Goal: Book appointment/travel/reservation

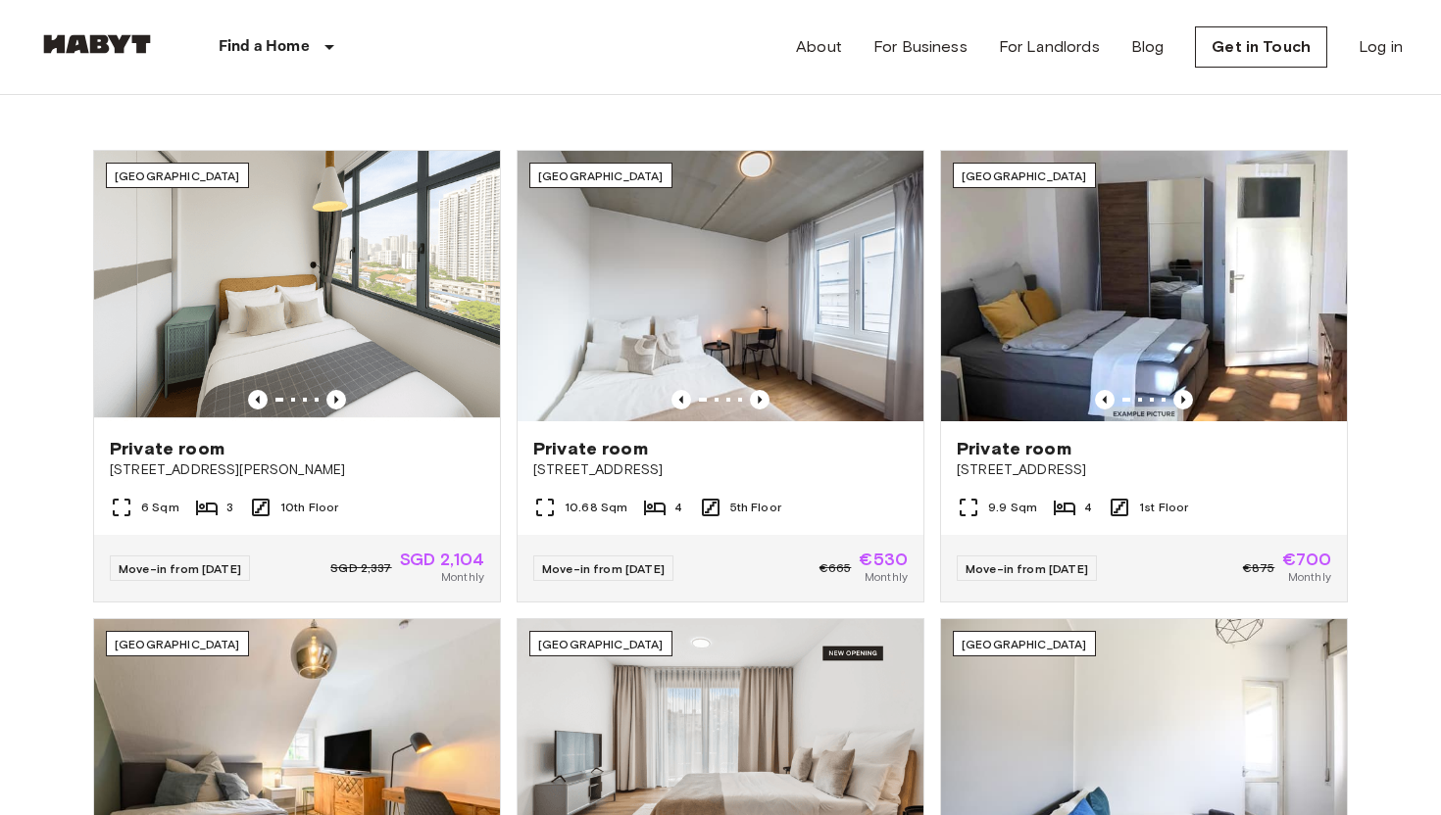
scroll to position [649, 0]
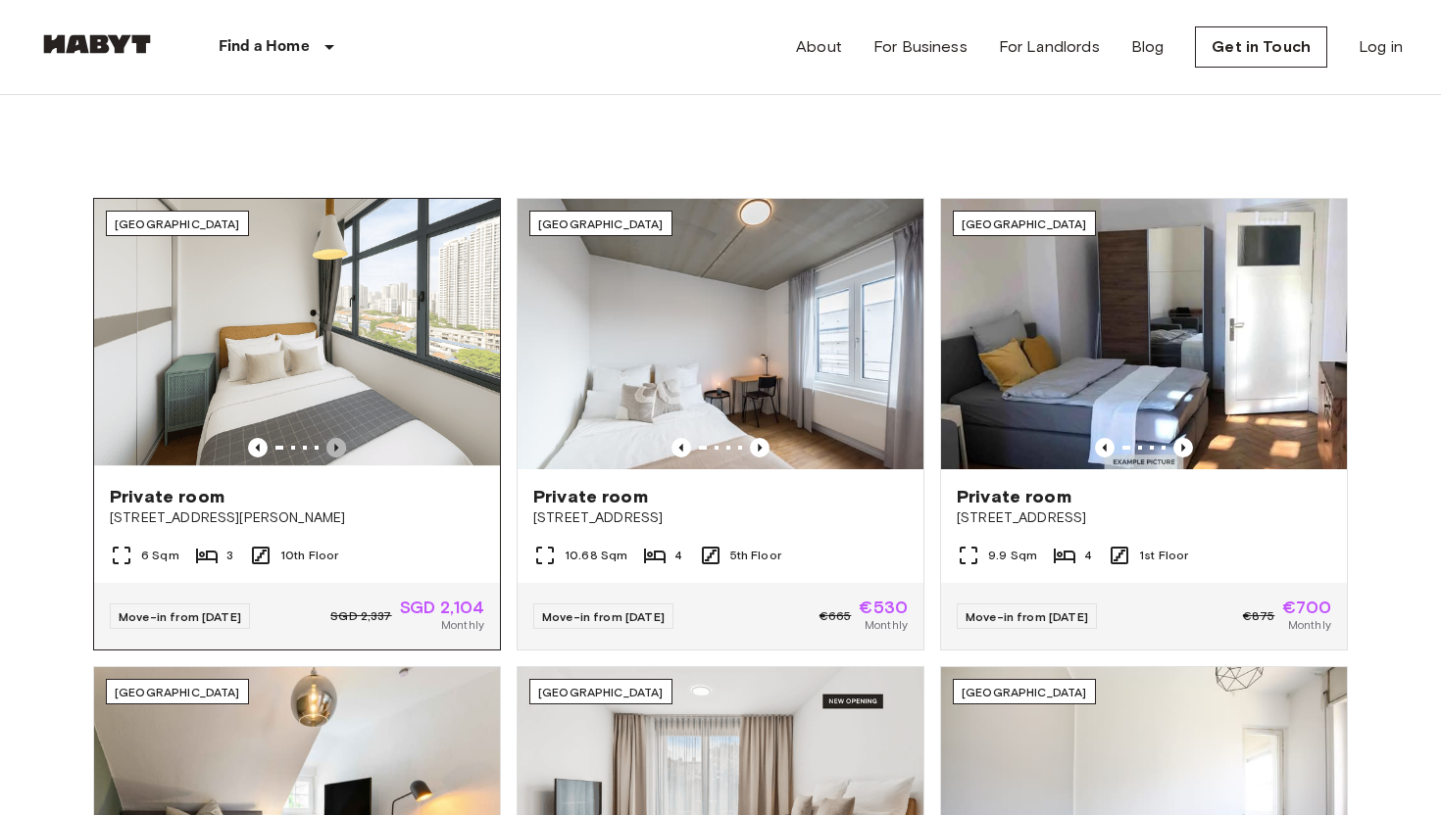
click at [332, 449] on icon "Previous image" at bounding box center [336, 448] width 20 height 20
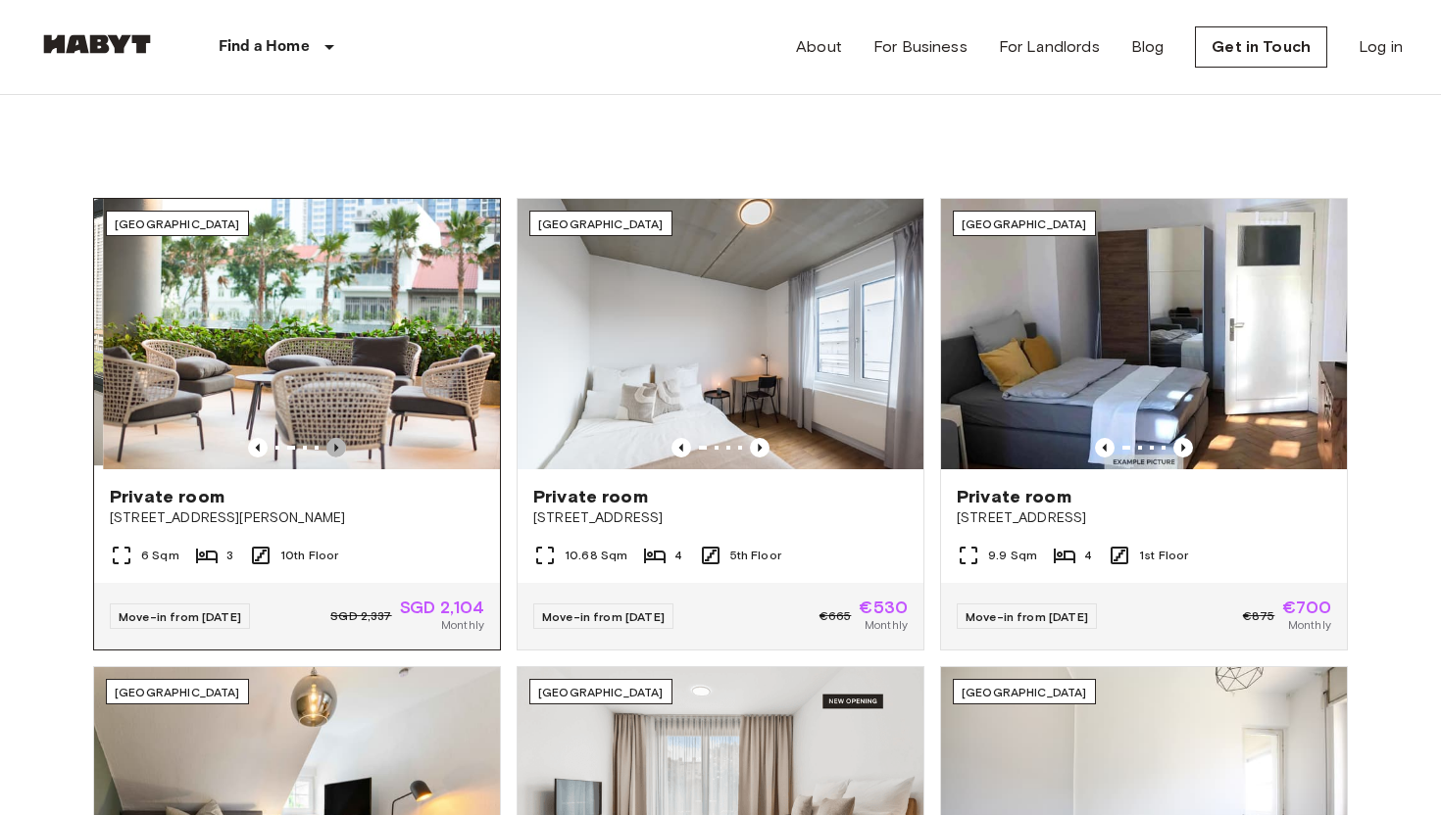
click at [332, 449] on icon "Previous image" at bounding box center [336, 448] width 20 height 20
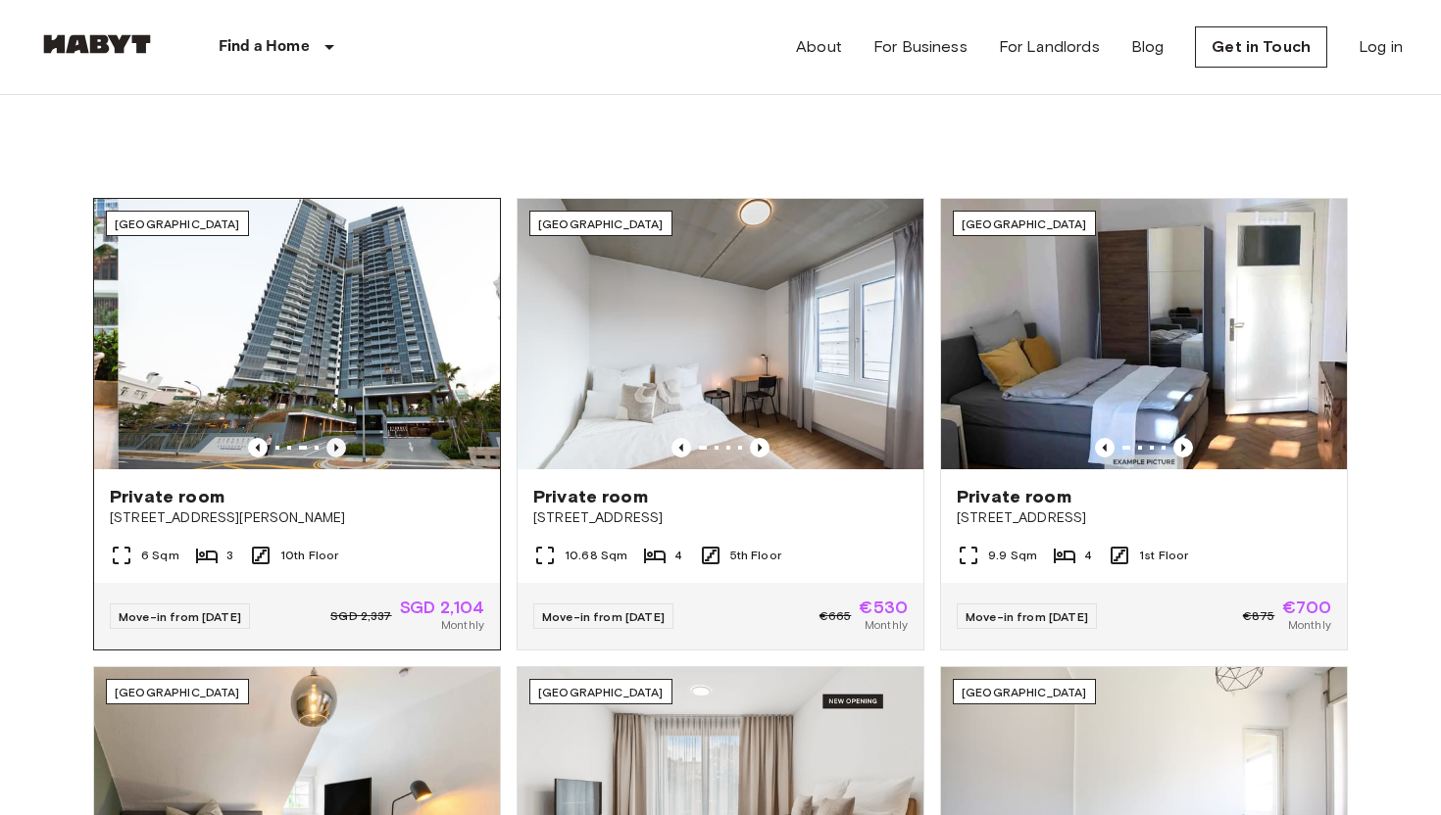
click at [332, 449] on icon "Previous image" at bounding box center [336, 448] width 20 height 20
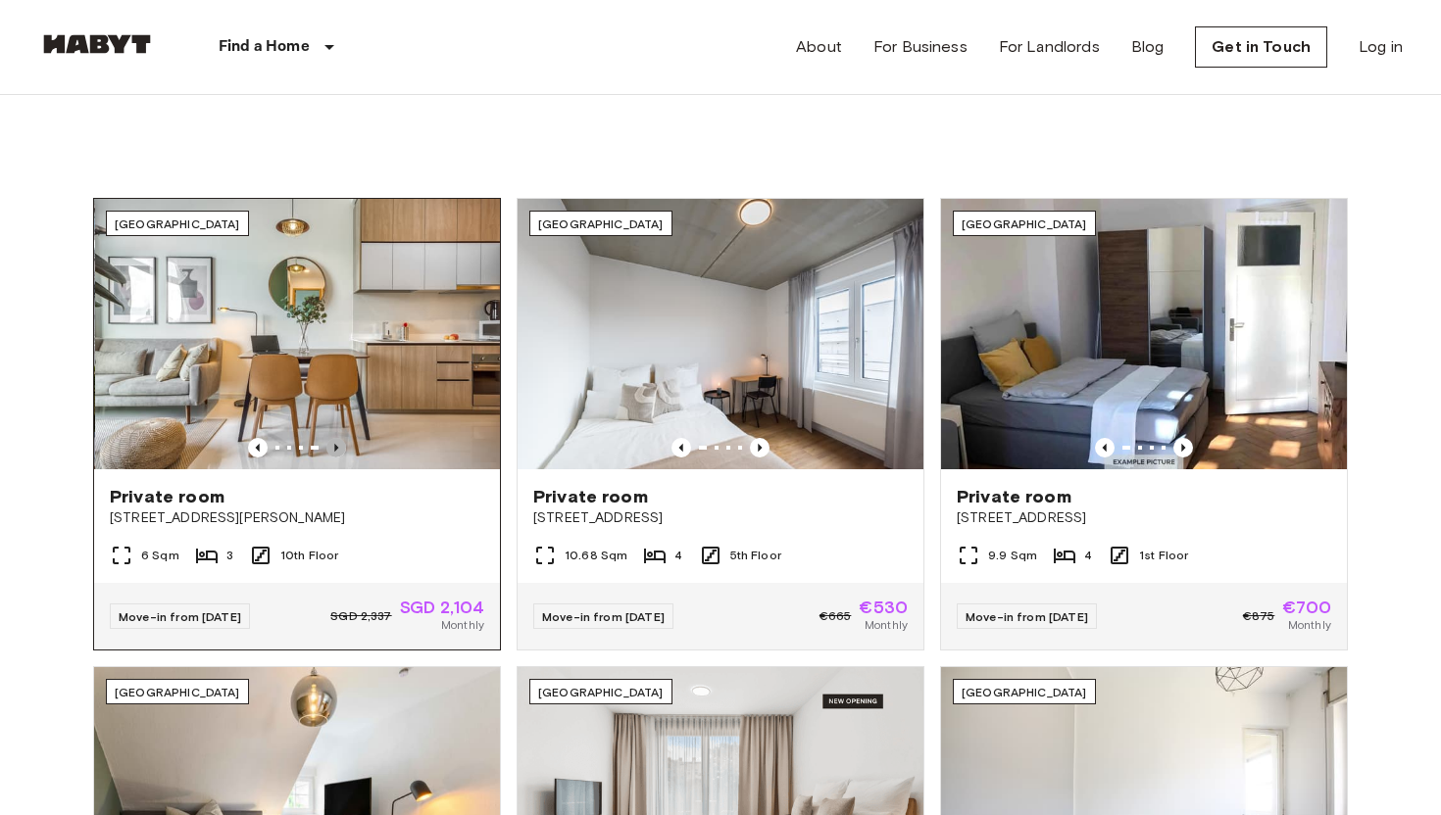
click at [332, 449] on icon "Previous image" at bounding box center [336, 448] width 20 height 20
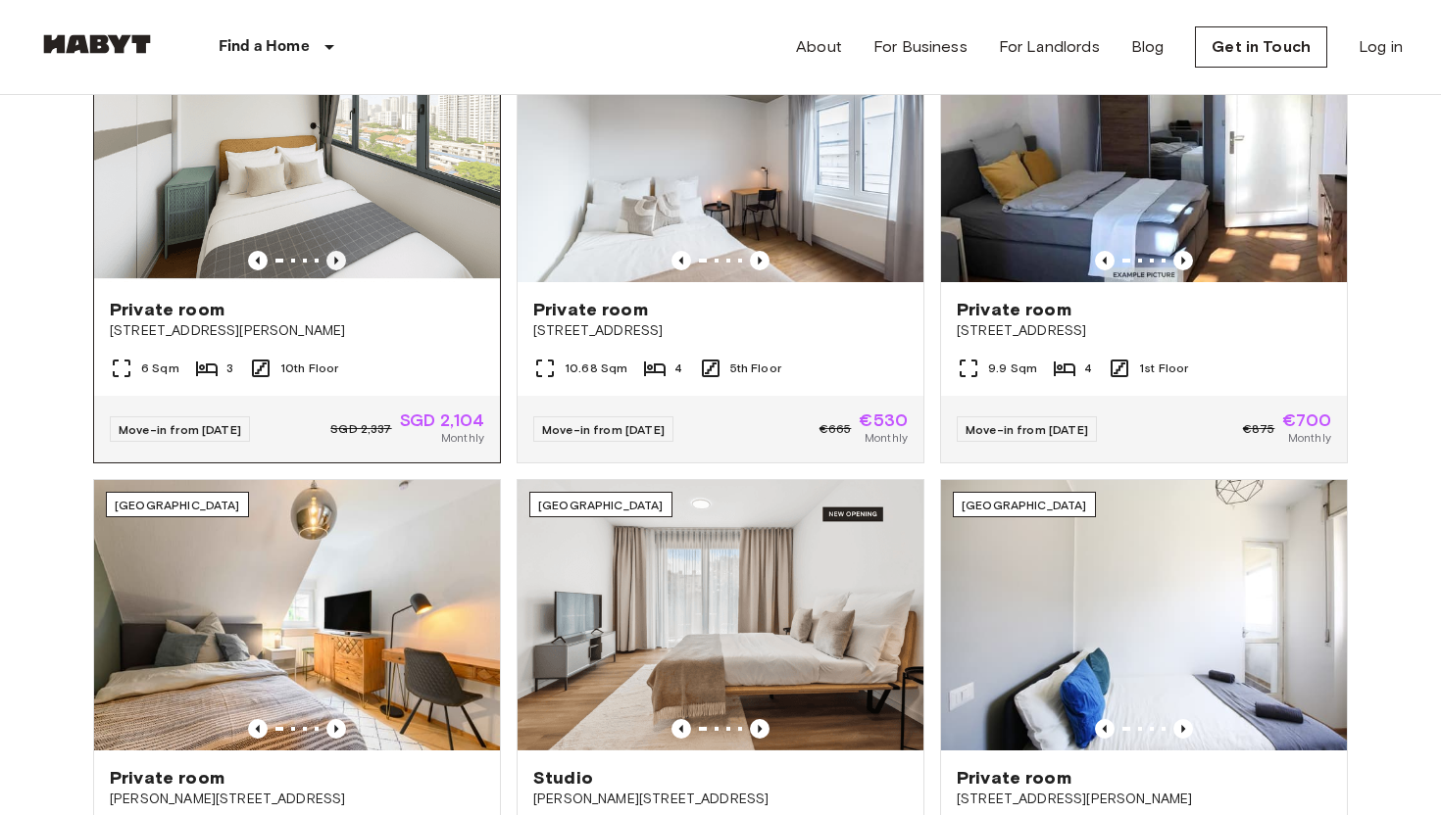
scroll to position [1084, 0]
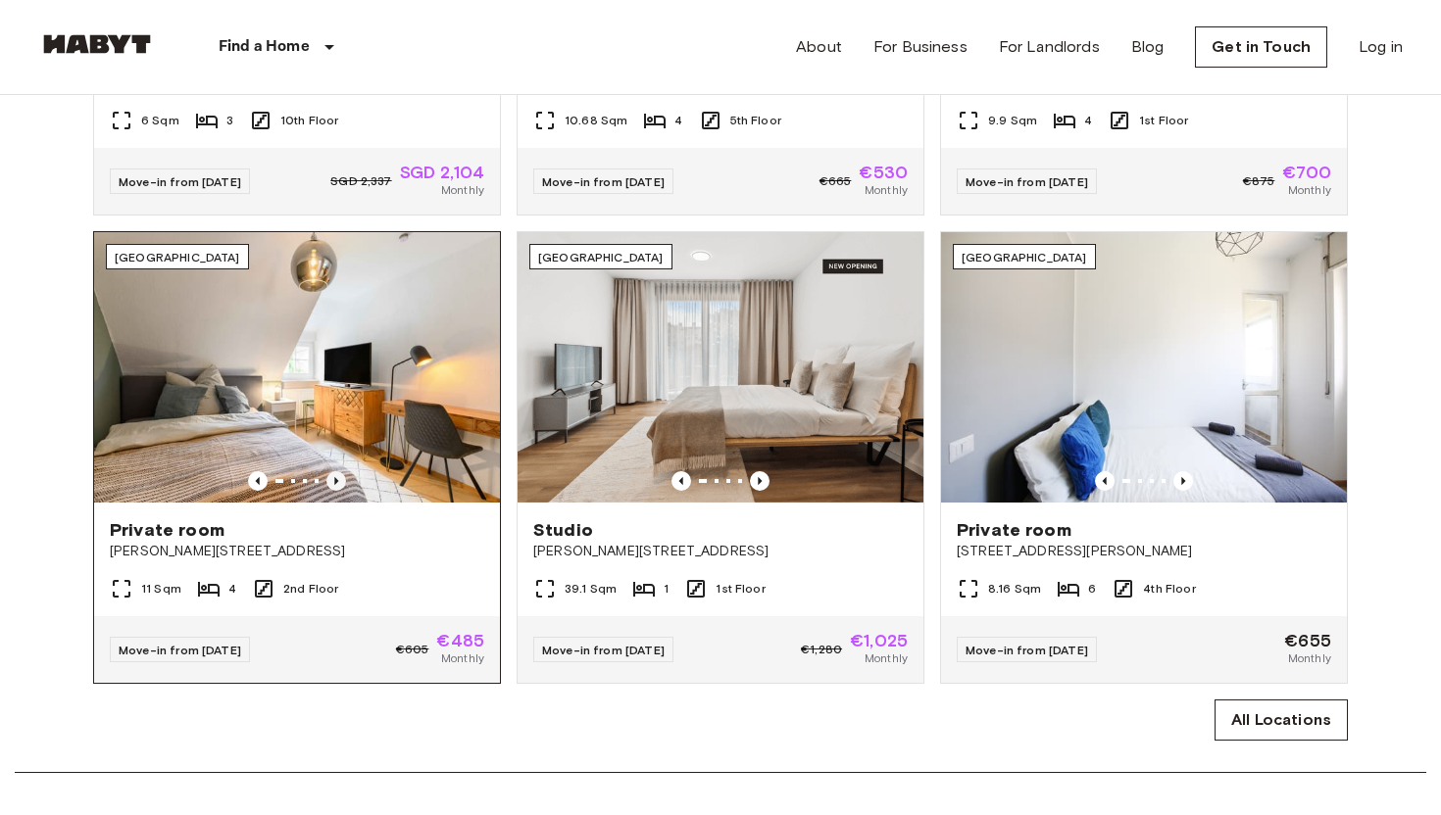
click at [332, 476] on icon "Previous image" at bounding box center [336, 481] width 20 height 20
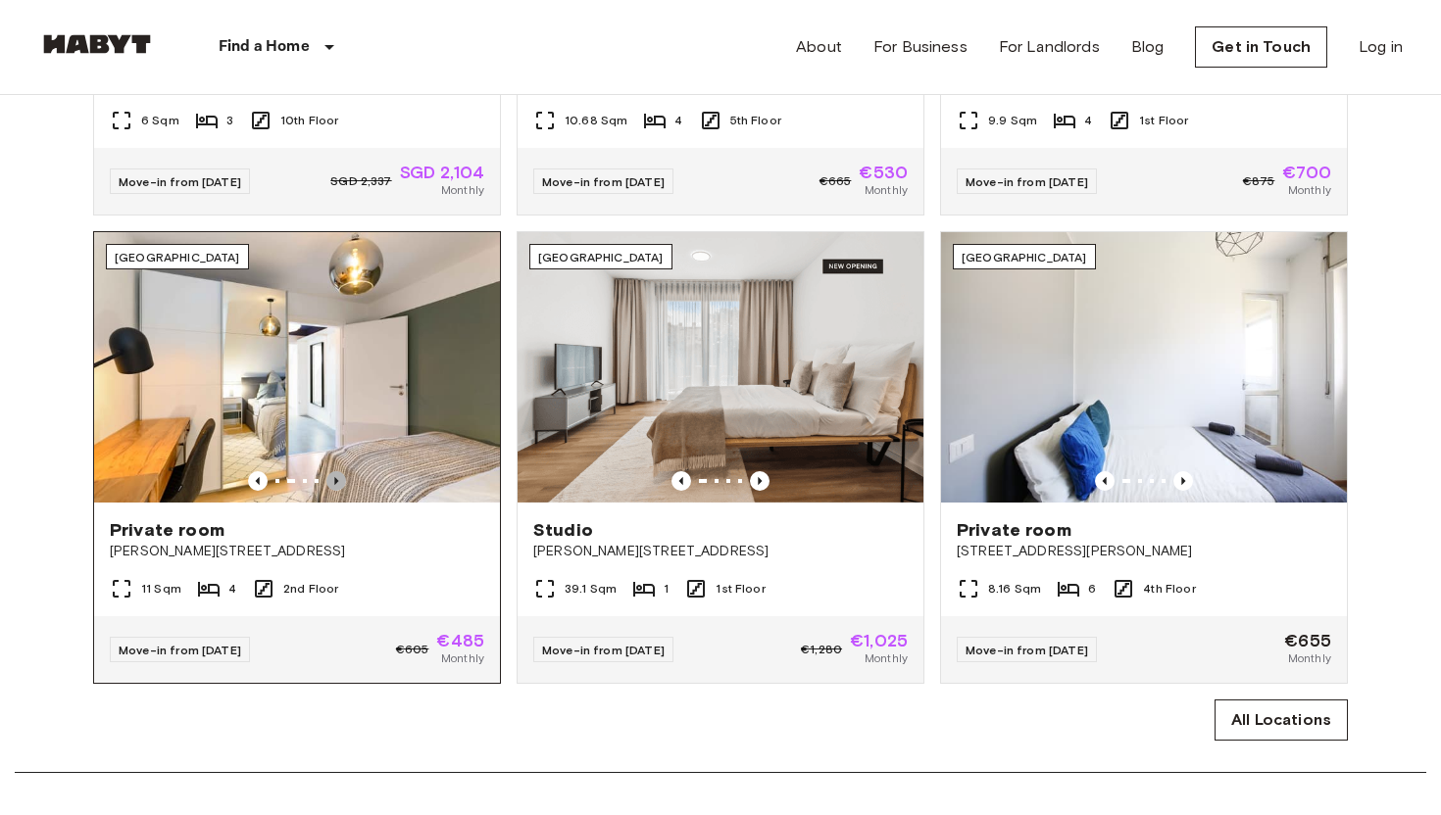
click at [332, 476] on icon "Previous image" at bounding box center [336, 481] width 20 height 20
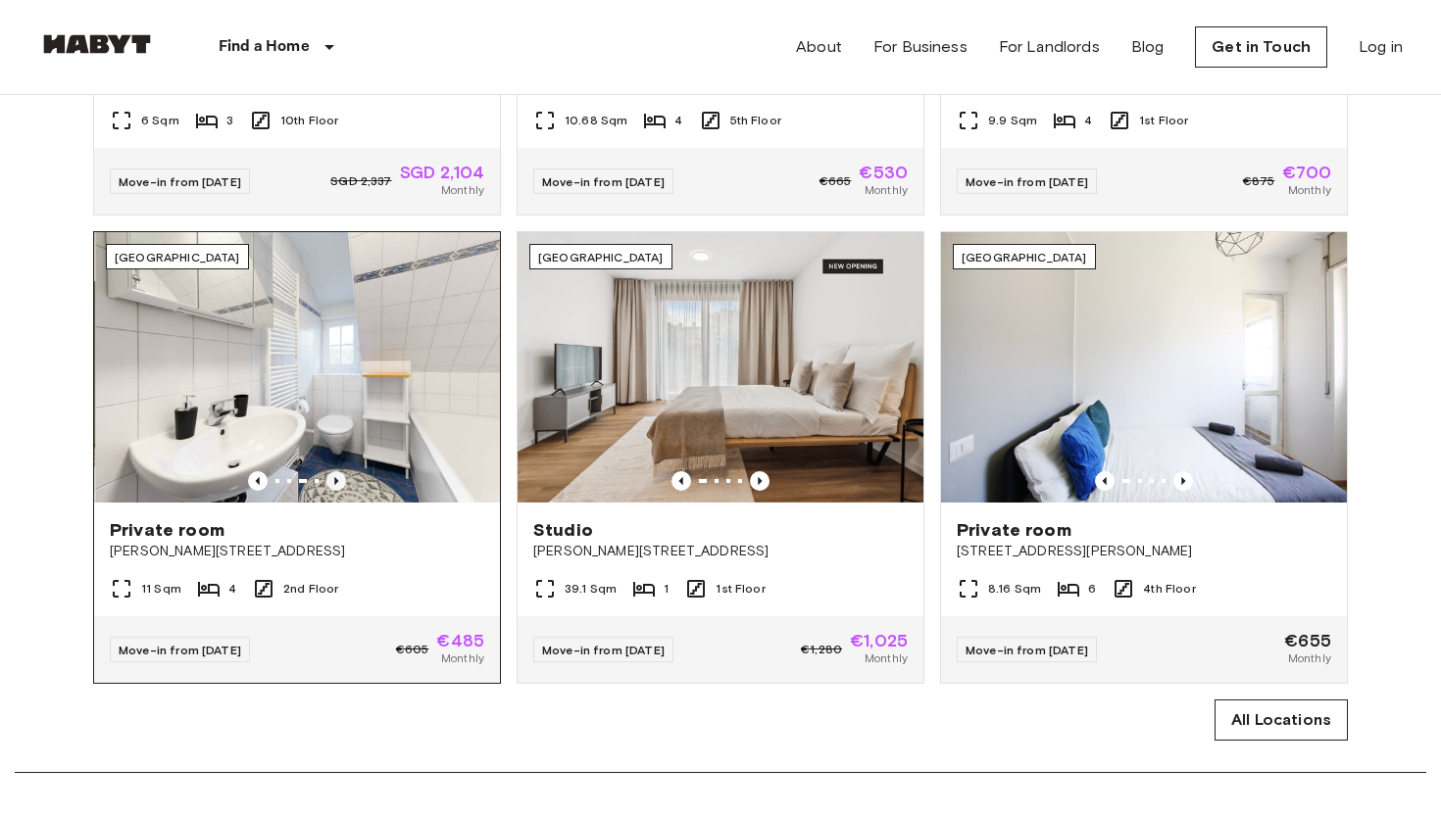
click at [332, 476] on icon "Previous image" at bounding box center [336, 481] width 20 height 20
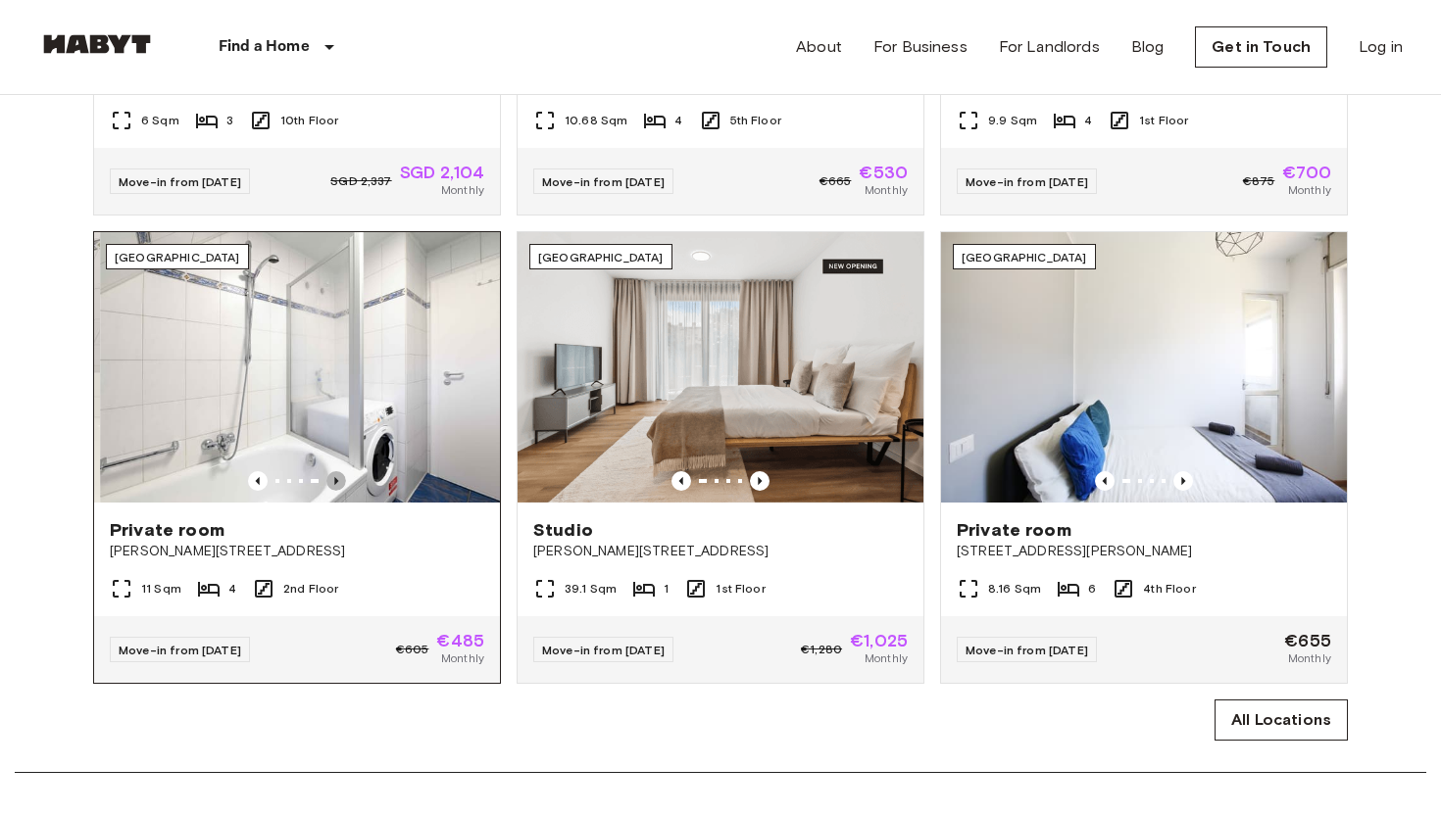
click at [332, 476] on icon "Previous image" at bounding box center [336, 481] width 20 height 20
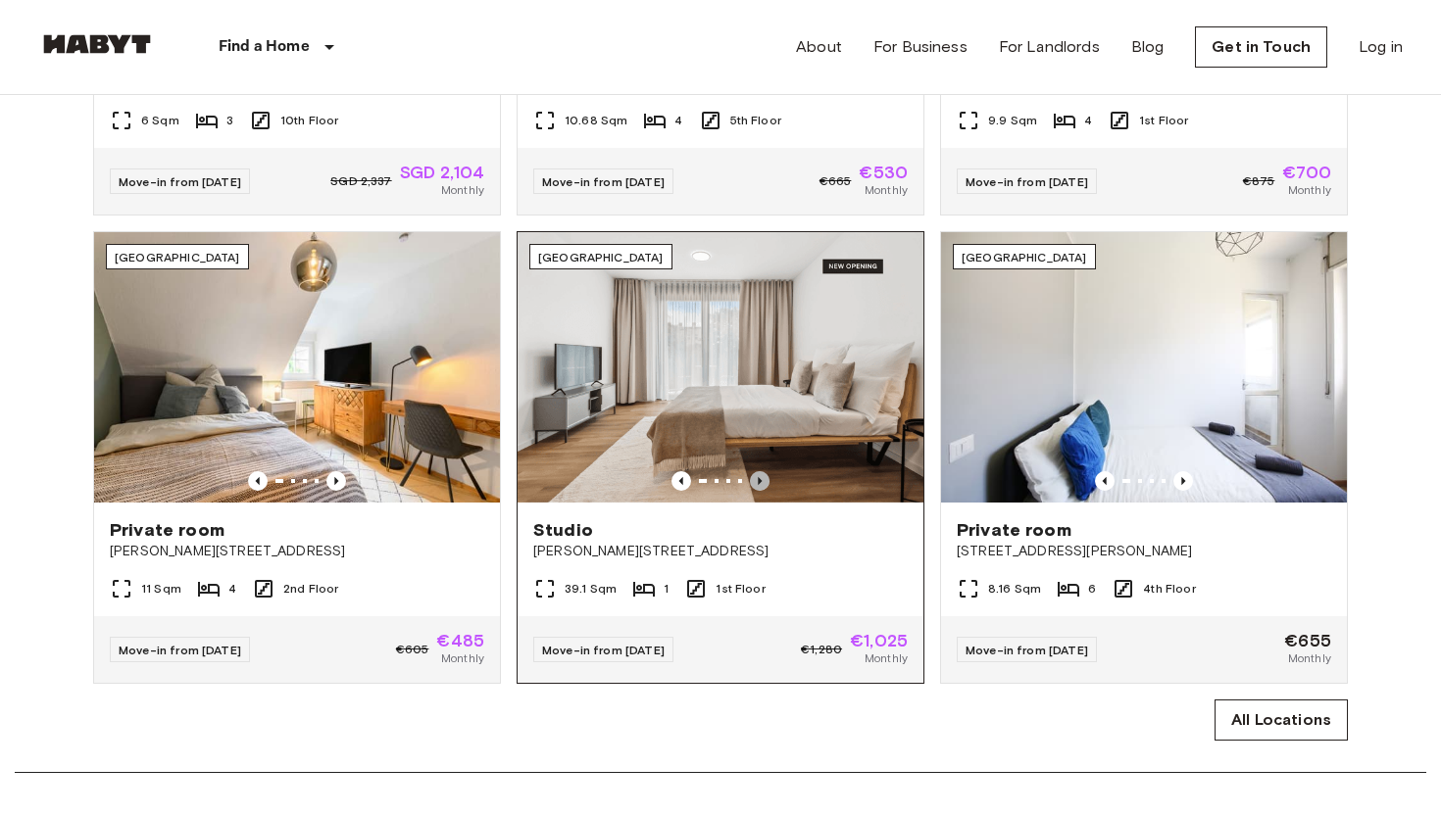
click at [758, 480] on icon "Previous image" at bounding box center [760, 481] width 4 height 8
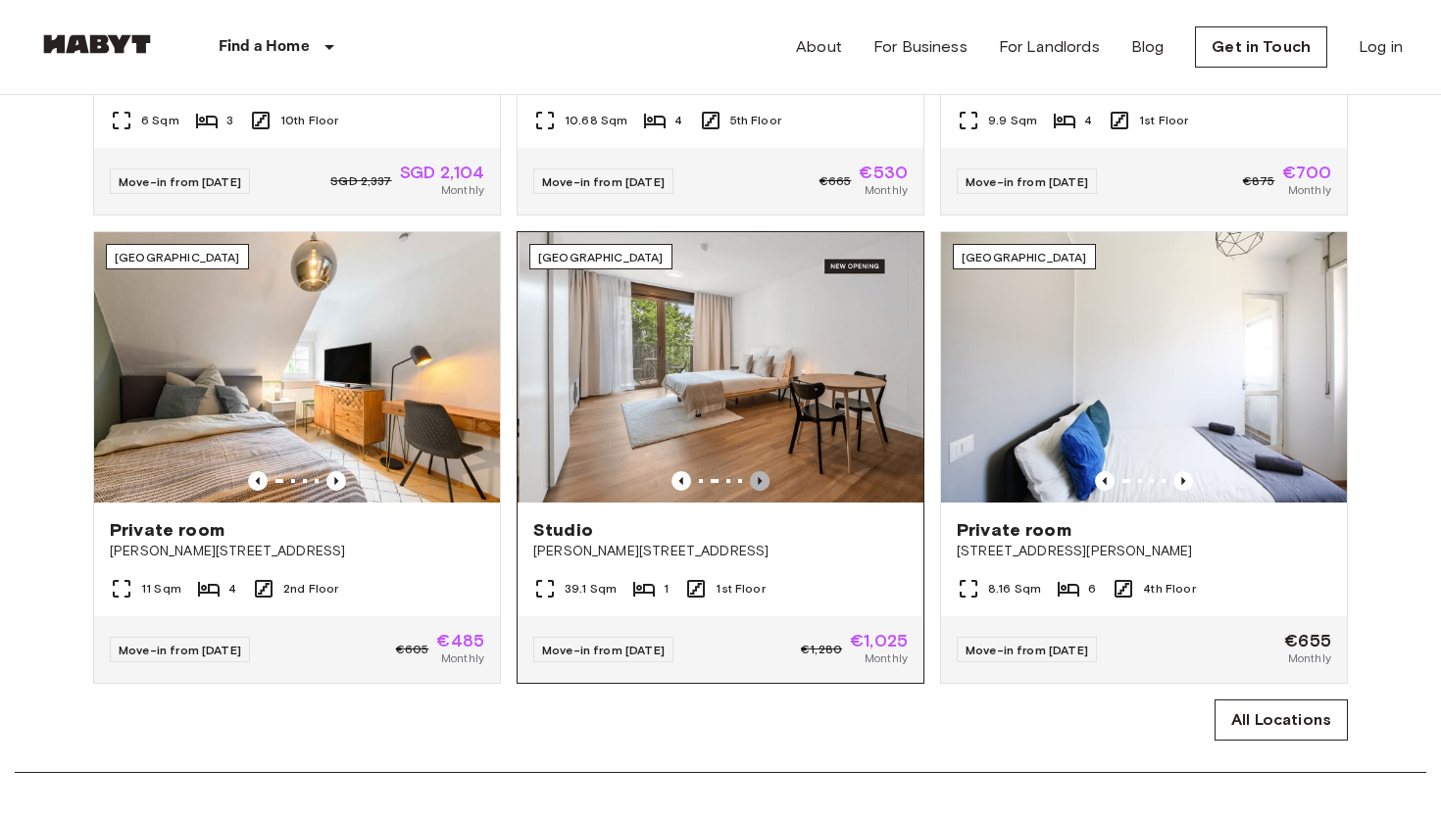
click at [758, 480] on icon "Previous image" at bounding box center [760, 481] width 4 height 8
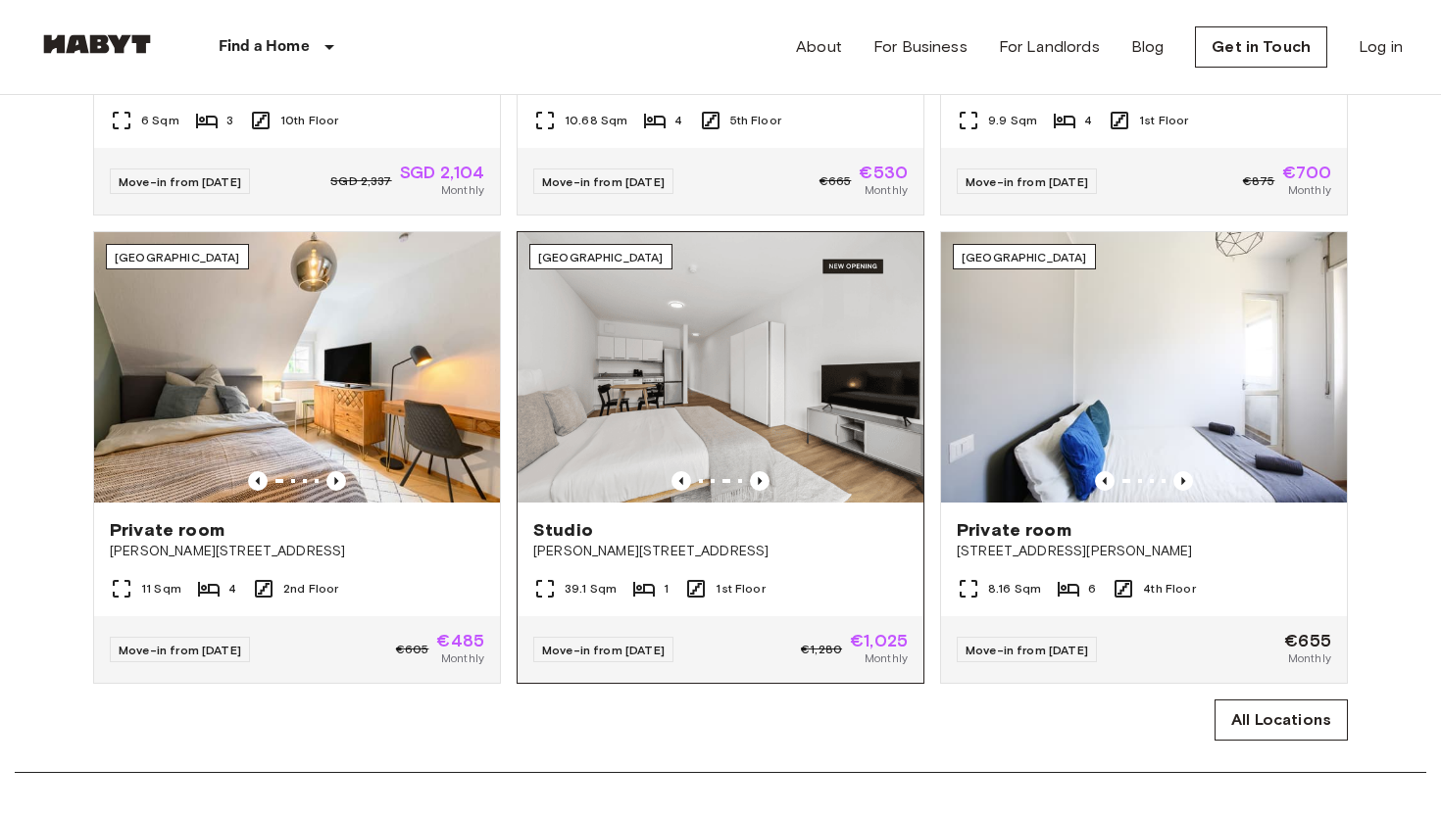
click at [698, 368] on img at bounding box center [720, 367] width 406 height 270
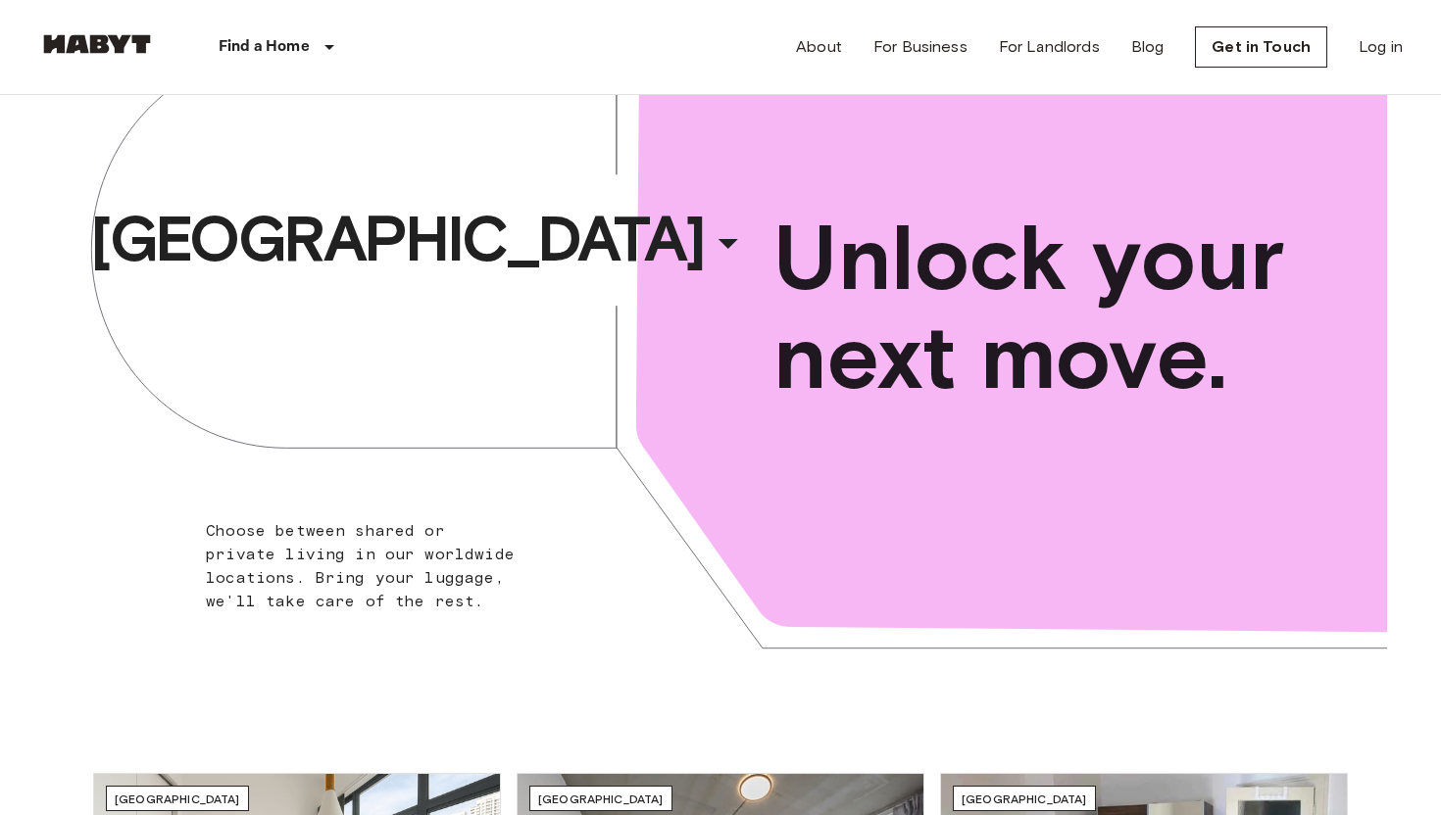
scroll to position [0, 0]
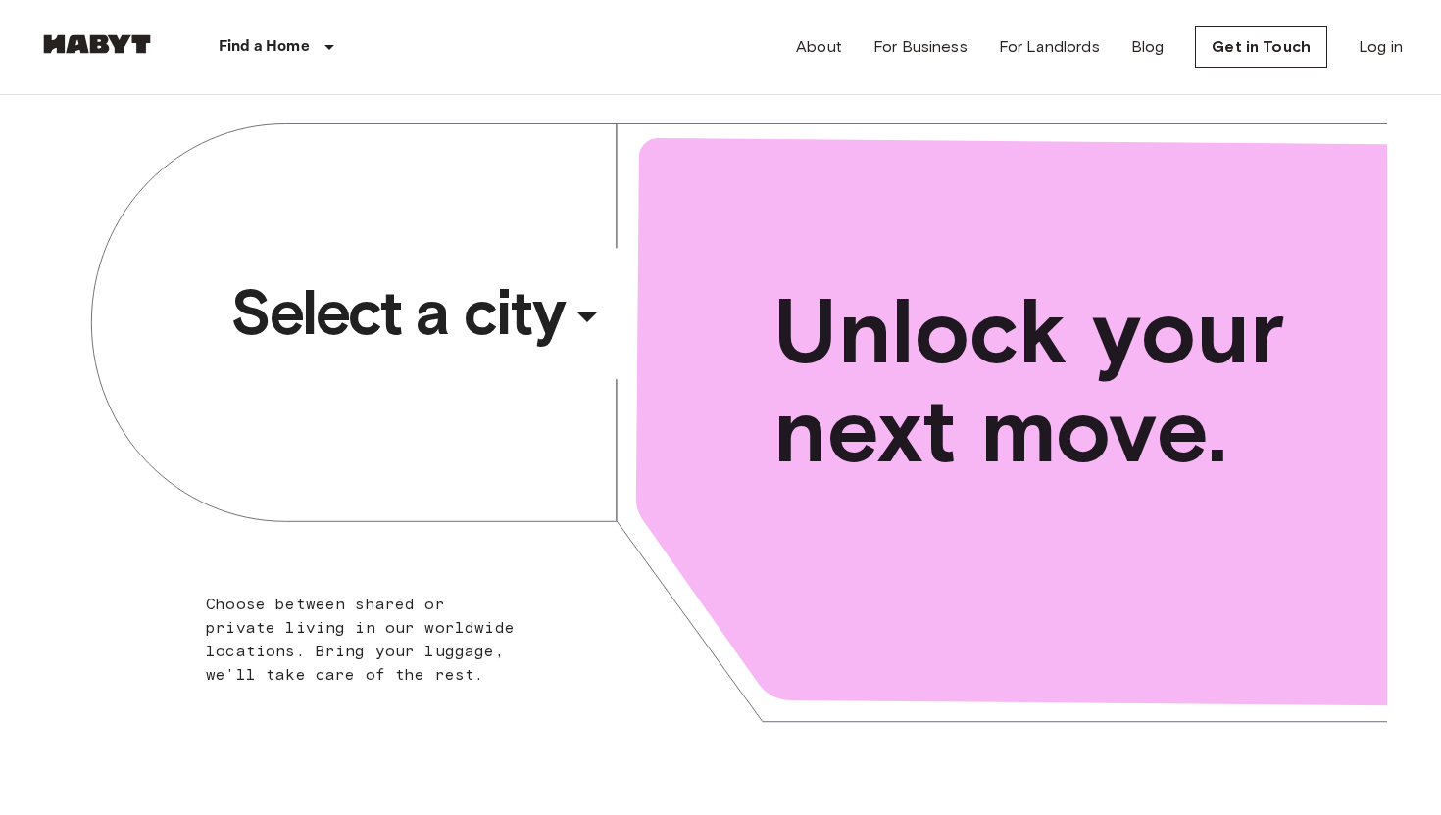
click at [602, 311] on icon "button" at bounding box center [586, 316] width 47 height 47
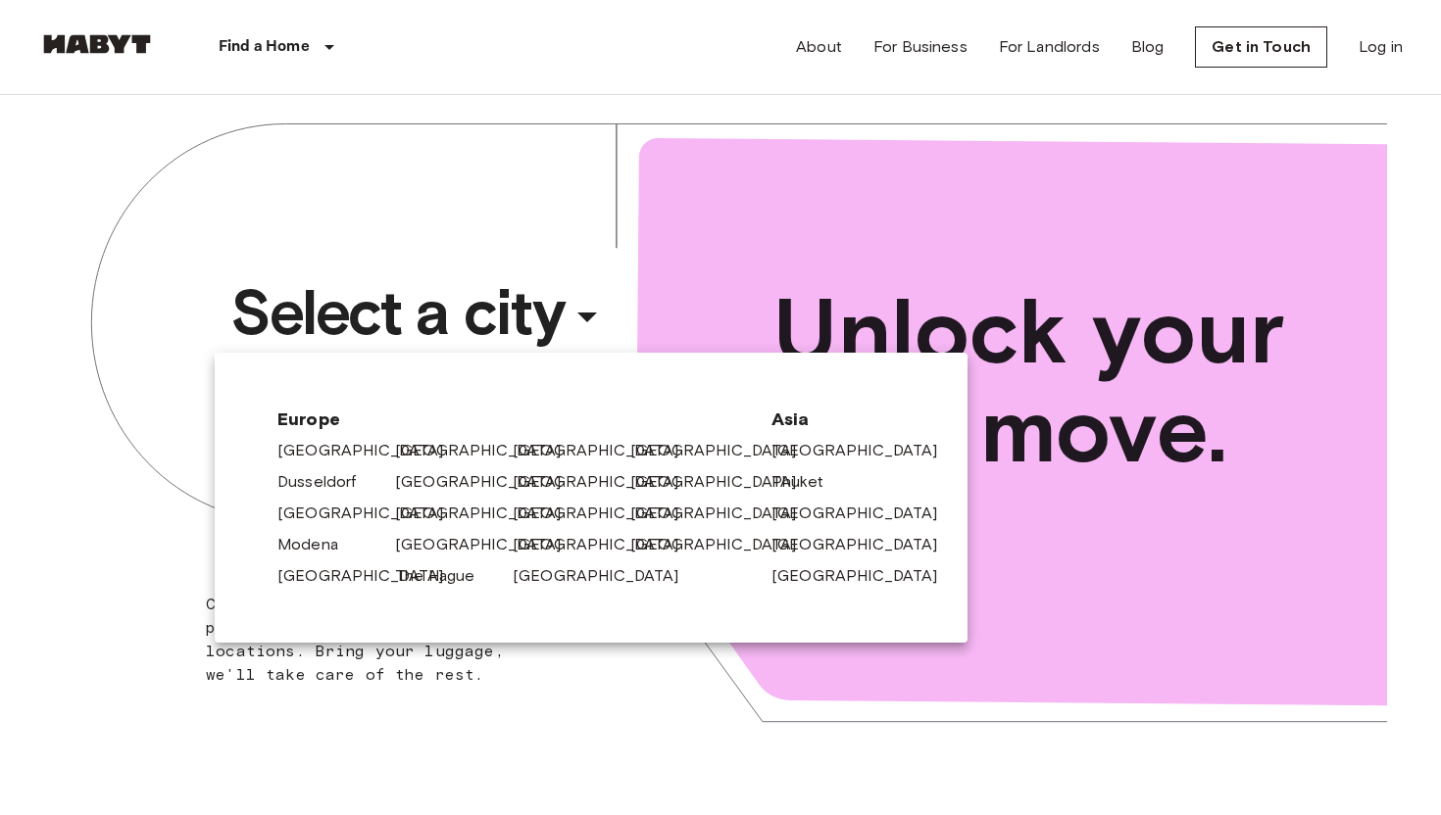
click at [584, 318] on div at bounding box center [720, 407] width 1441 height 815
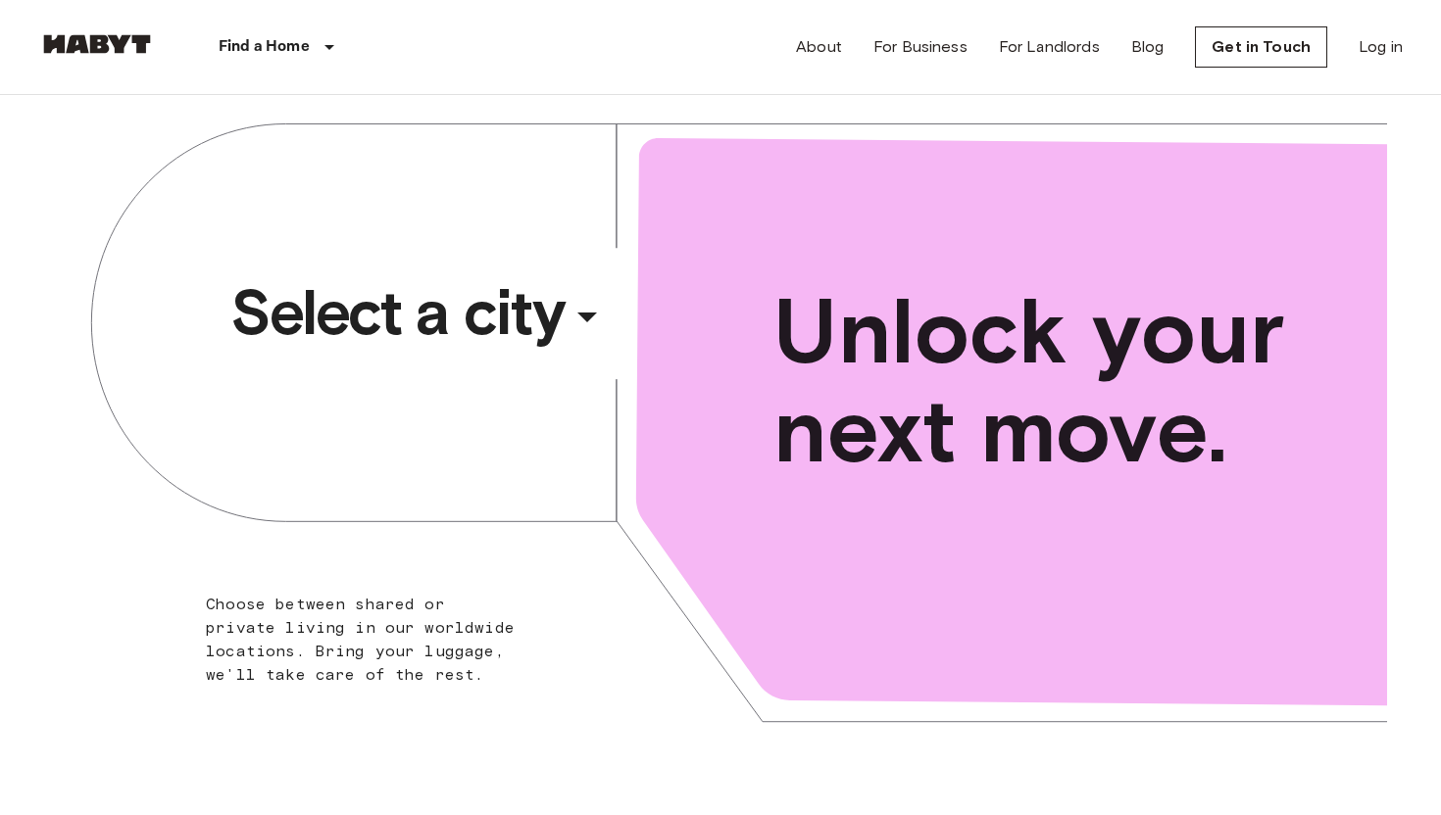
click at [584, 318] on div "​" at bounding box center [614, 333] width 202 height 40
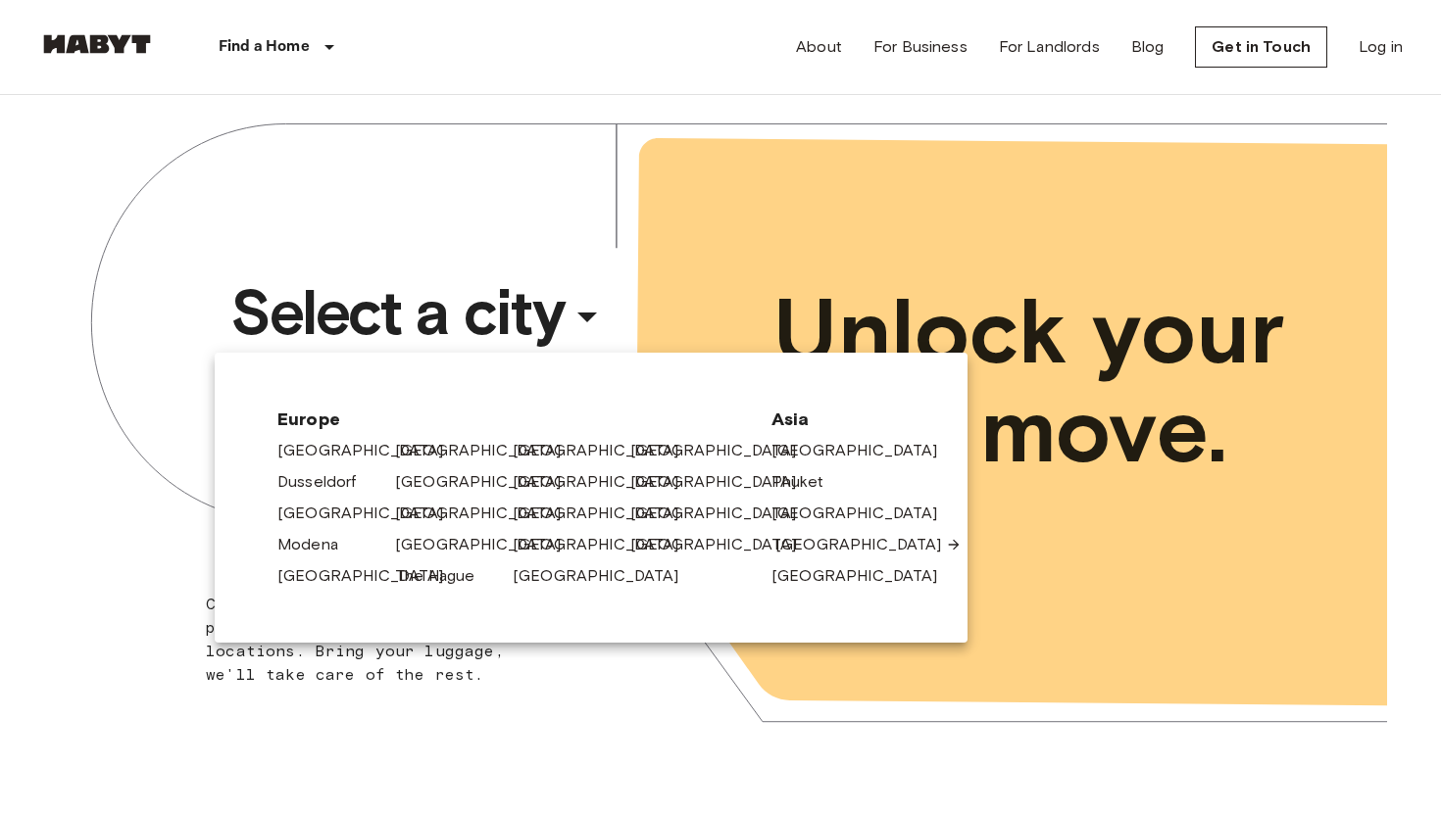
click at [824, 538] on link "[GEOGRAPHIC_DATA]" at bounding box center [868, 545] width 186 height 24
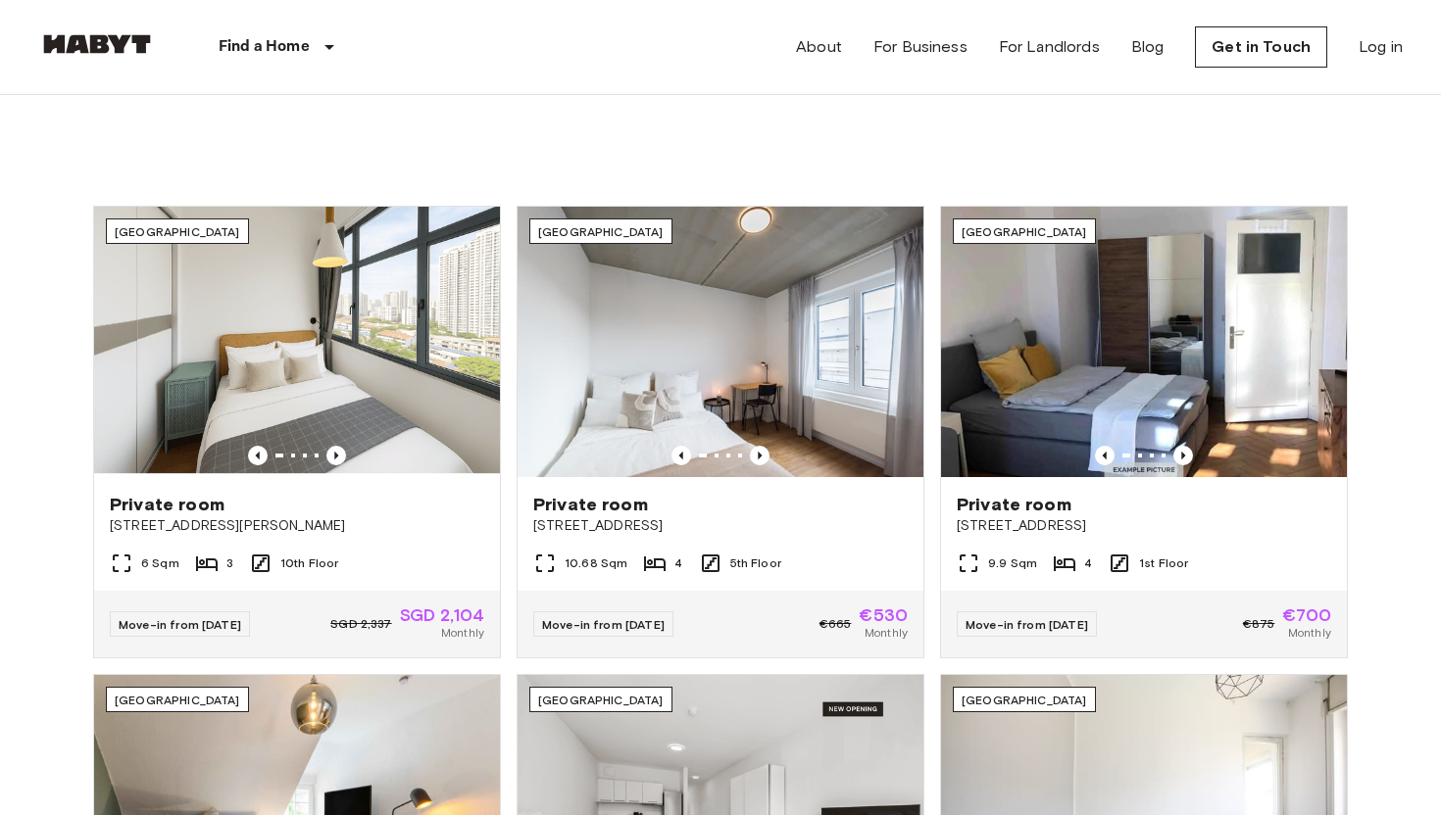
scroll to position [925, 0]
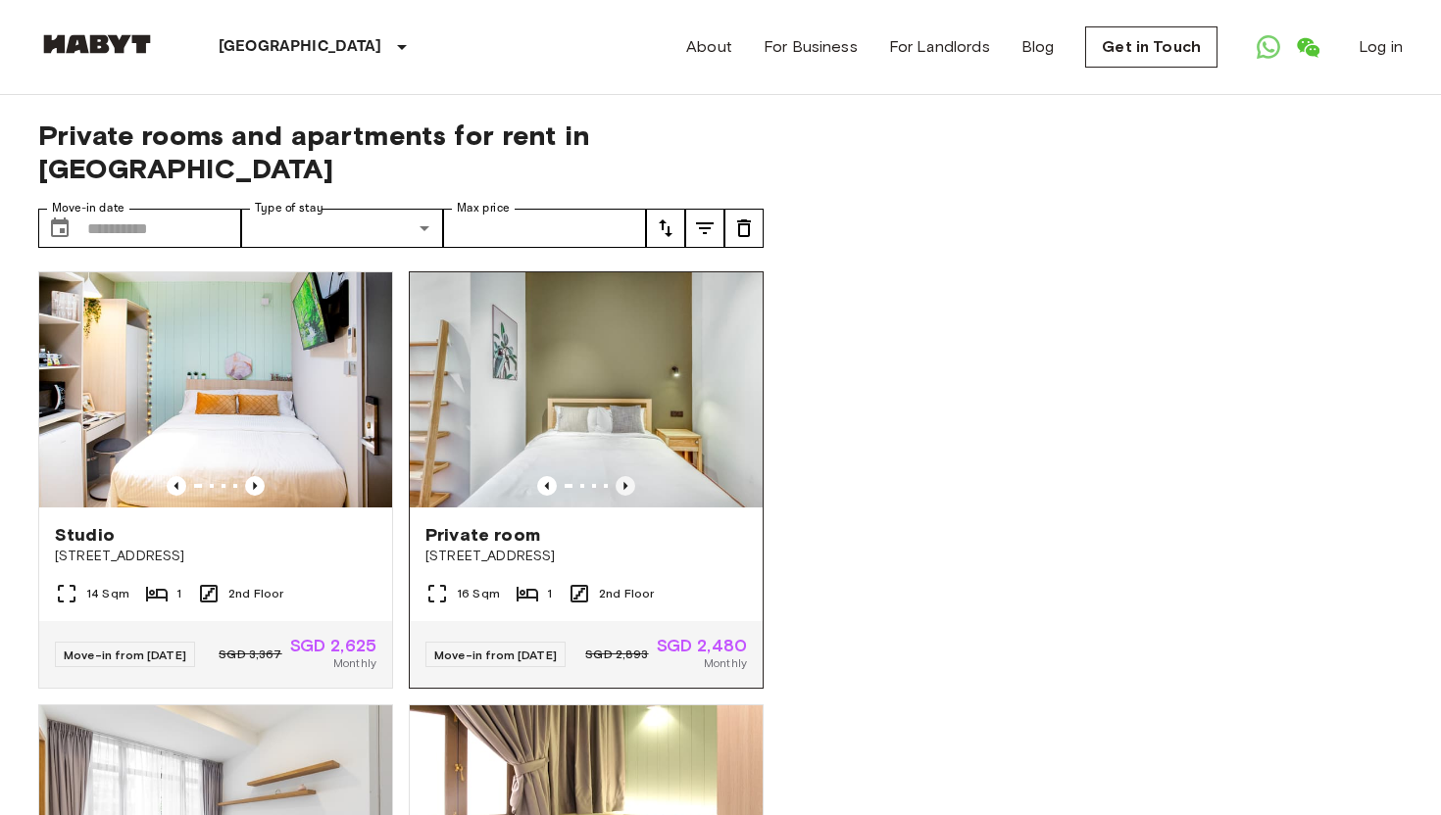
click at [623, 482] on icon "Previous image" at bounding box center [625, 486] width 4 height 8
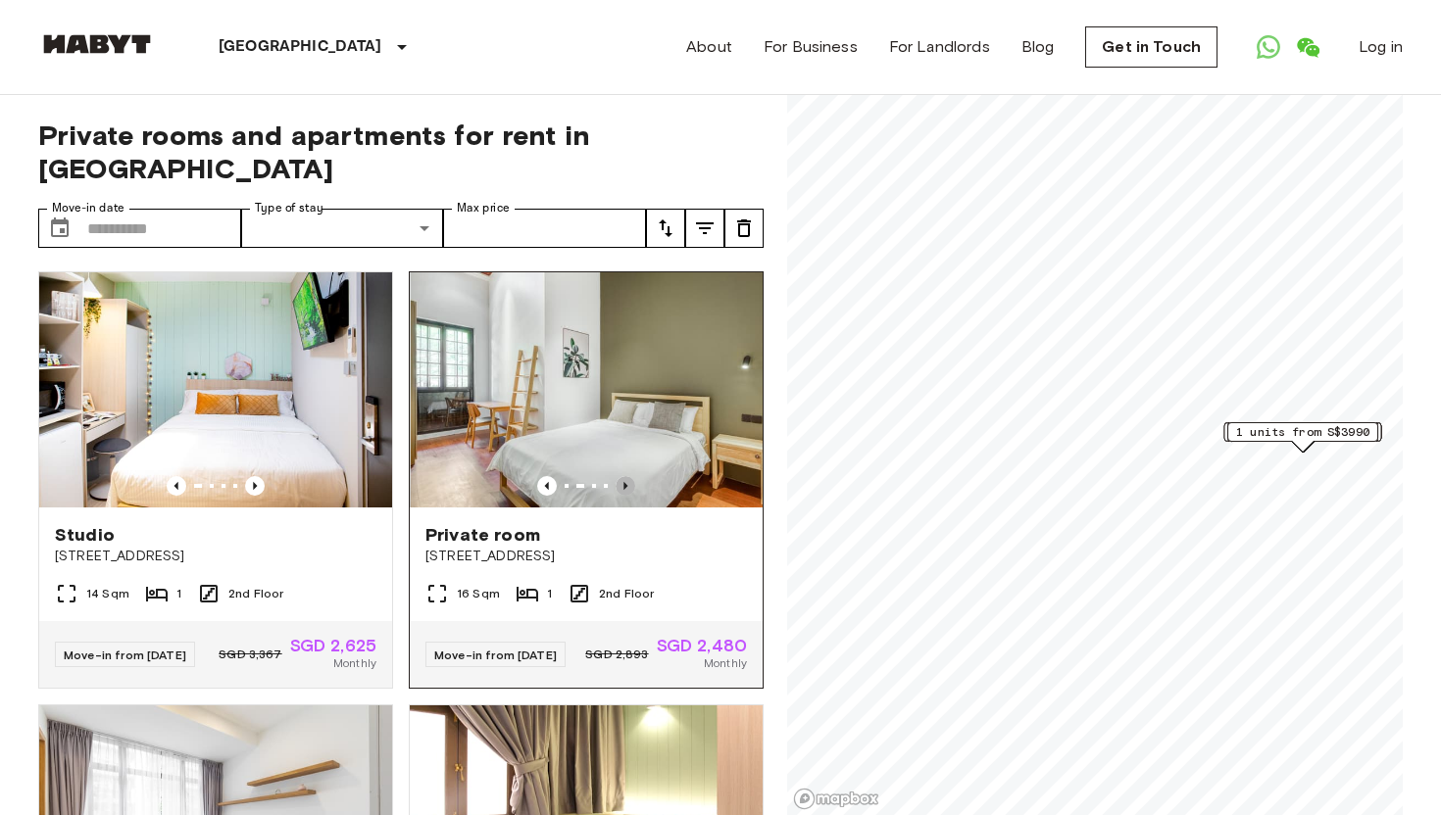
click at [623, 482] on icon "Previous image" at bounding box center [625, 486] width 4 height 8
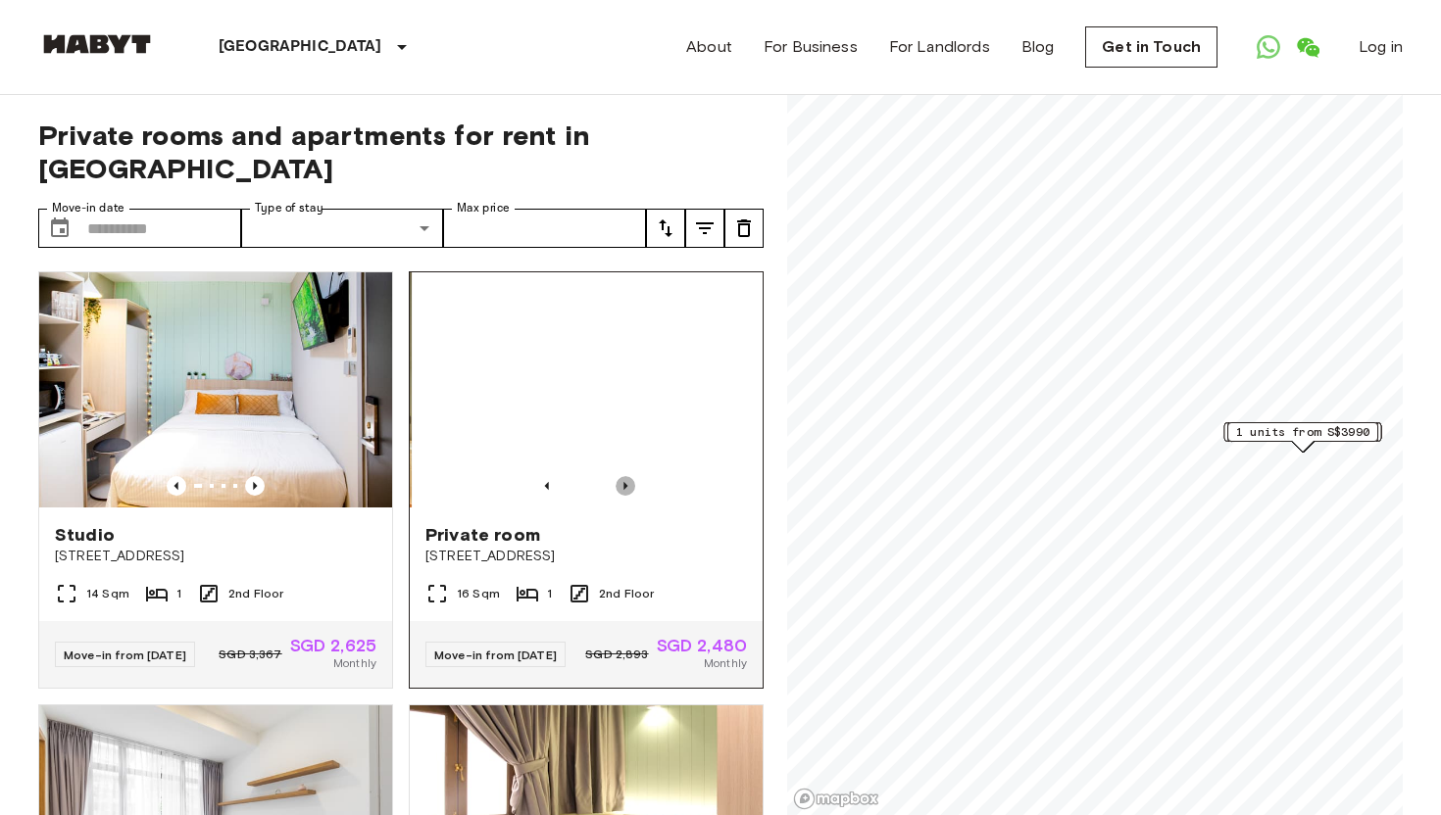
click at [623, 482] on icon "Previous image" at bounding box center [625, 486] width 4 height 8
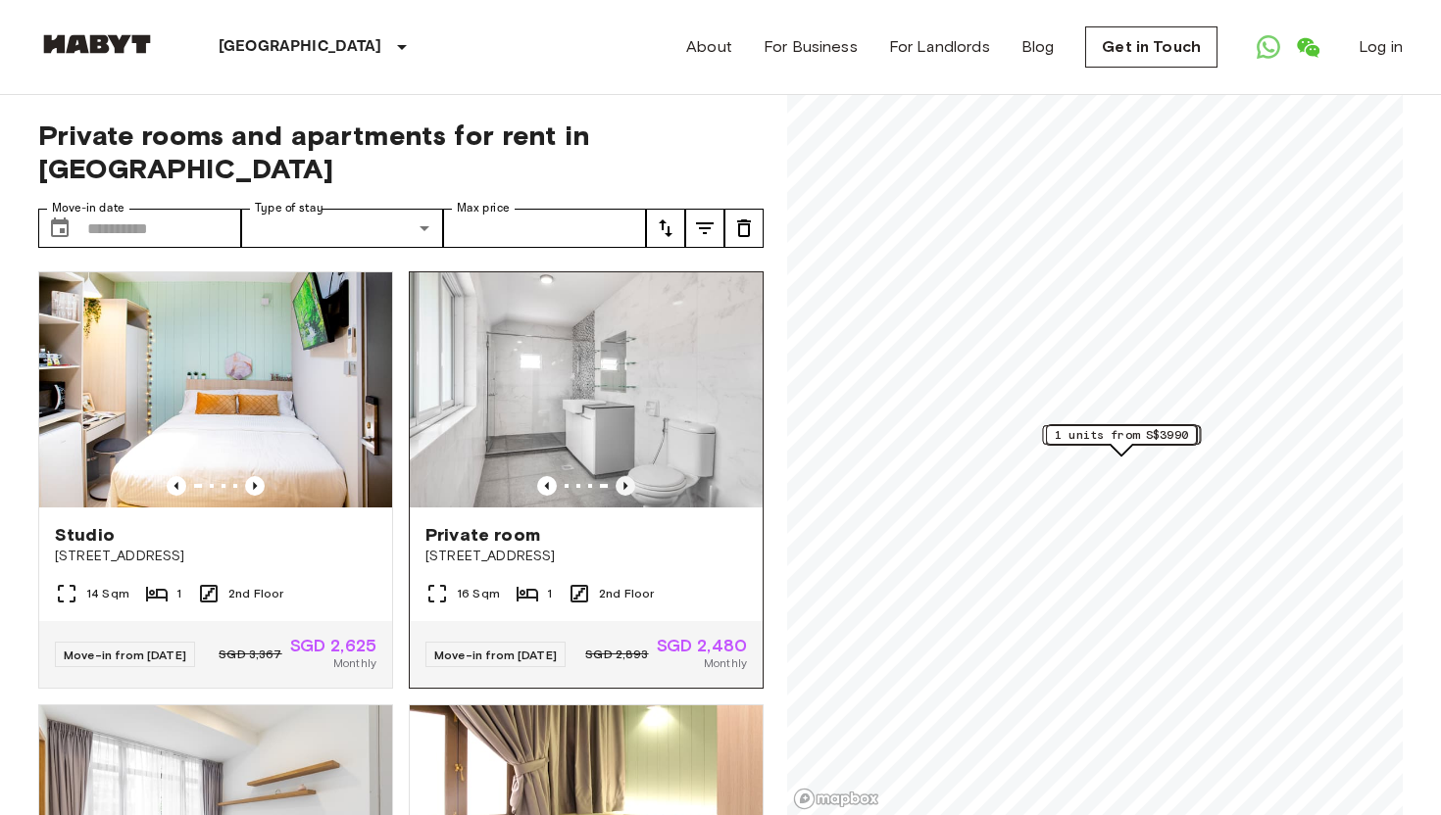
click at [623, 482] on icon "Previous image" at bounding box center [625, 486] width 4 height 8
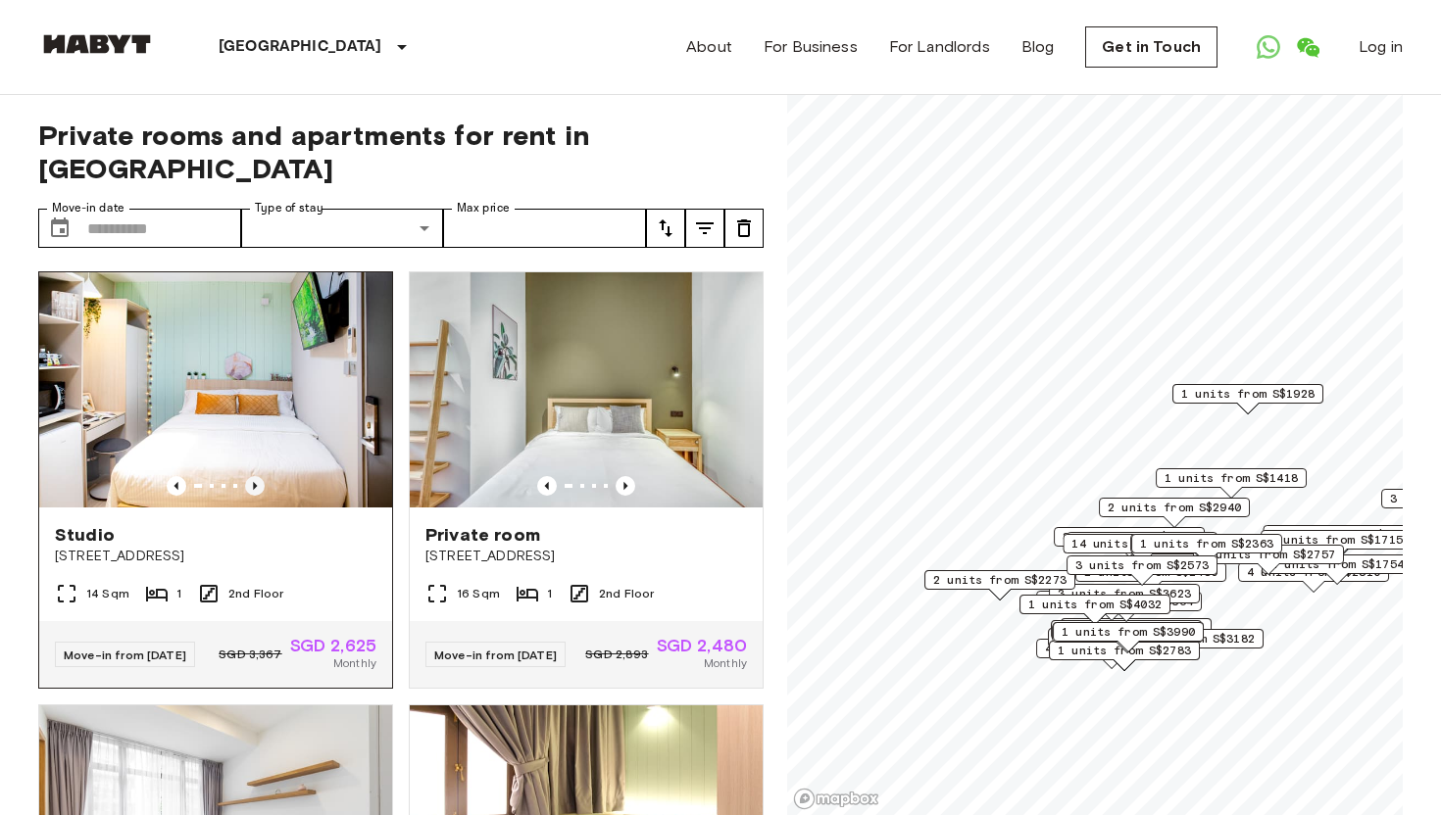
click at [259, 476] on icon "Previous image" at bounding box center [255, 486] width 20 height 20
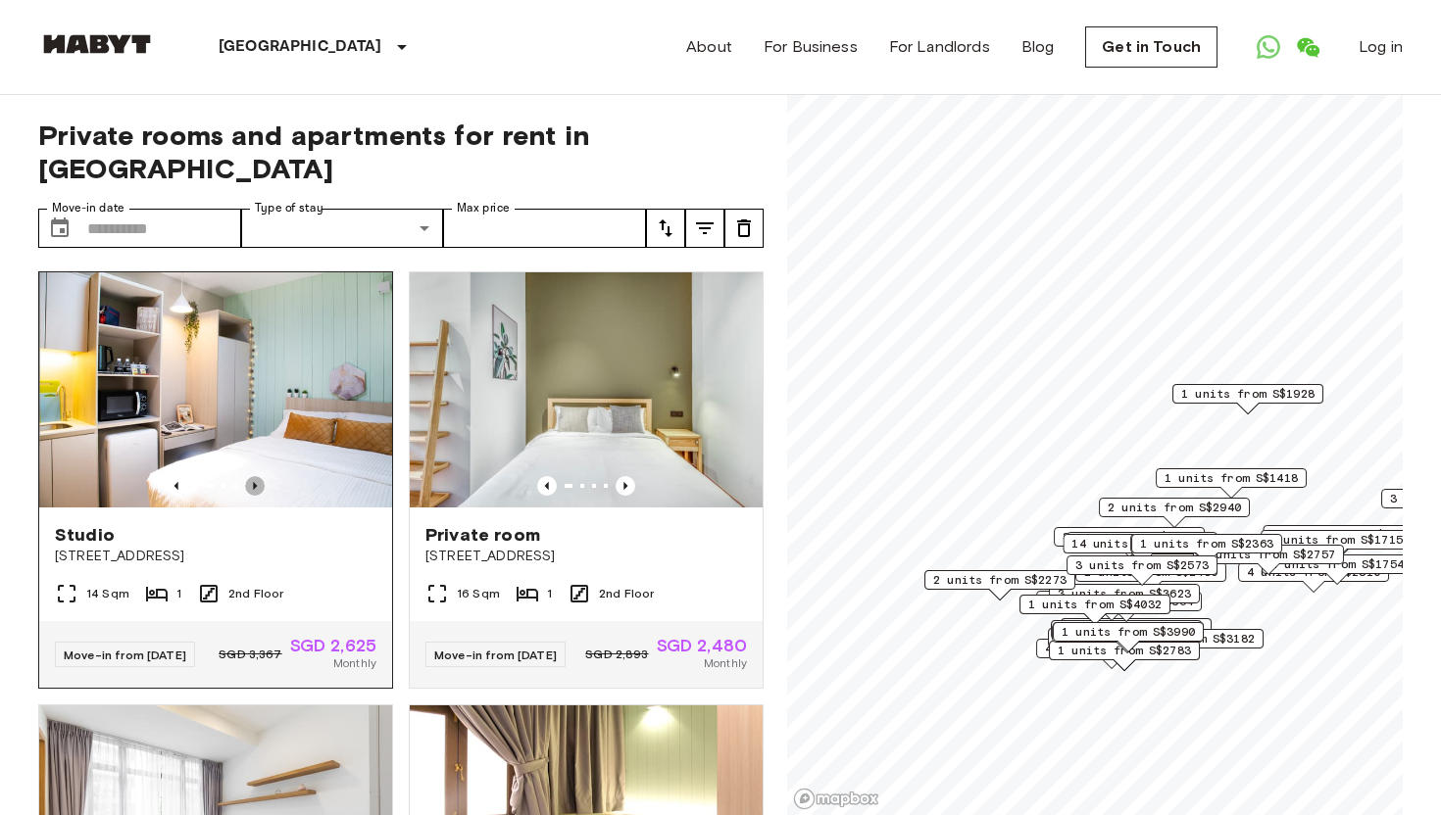
click at [259, 476] on icon "Previous image" at bounding box center [255, 486] width 20 height 20
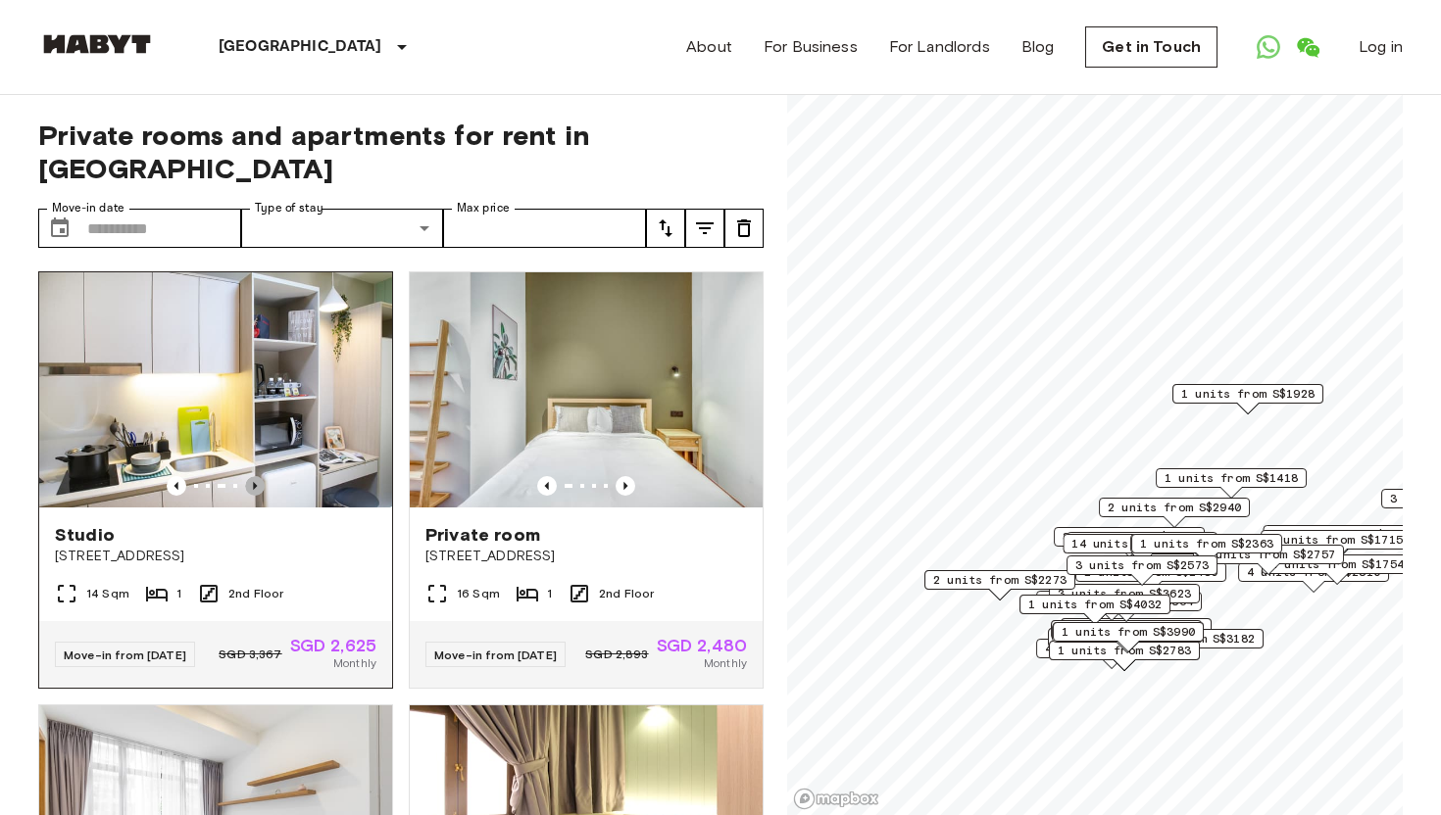
click at [259, 476] on icon "Previous image" at bounding box center [255, 486] width 20 height 20
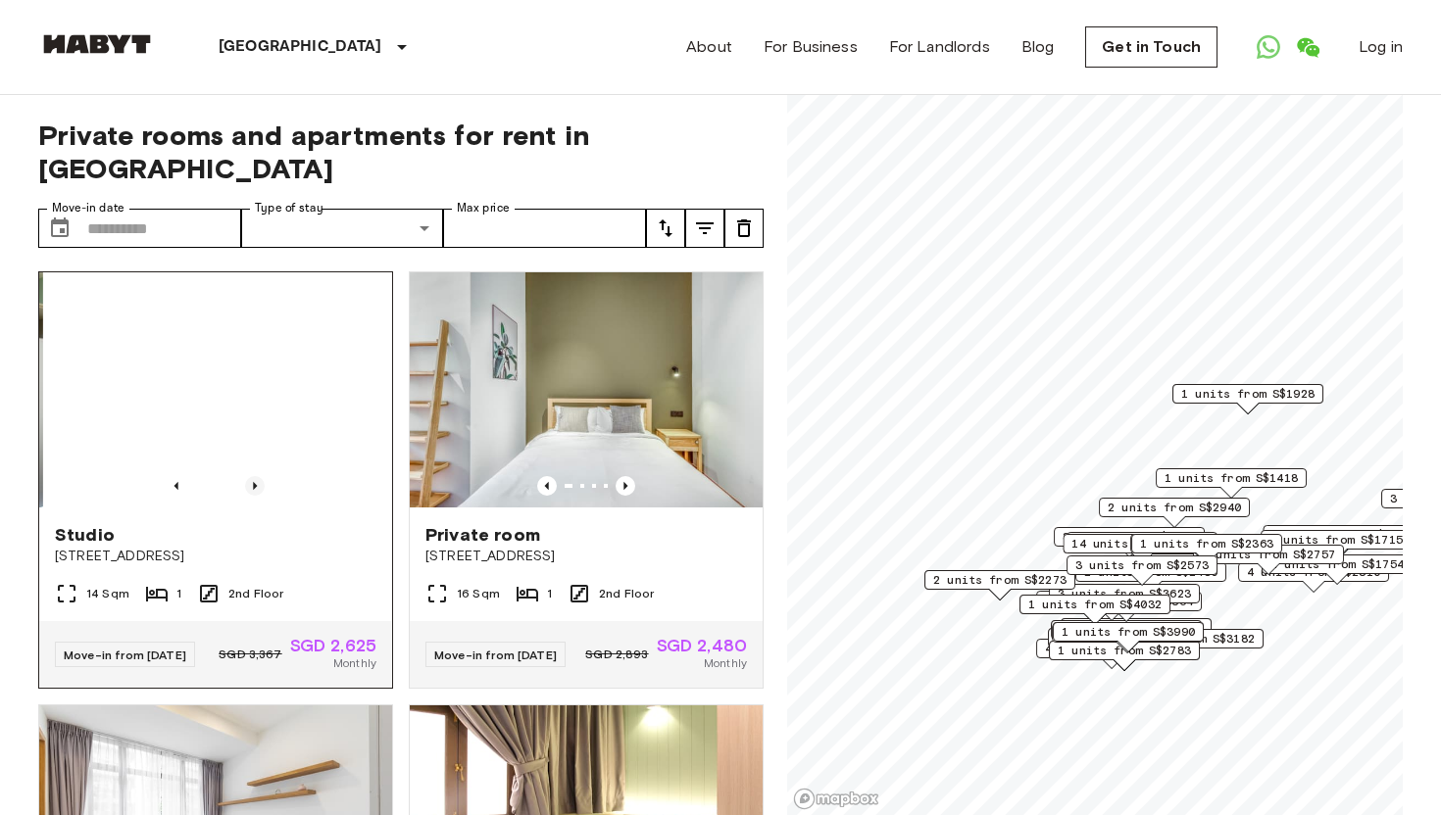
click at [259, 476] on icon "Previous image" at bounding box center [255, 486] width 20 height 20
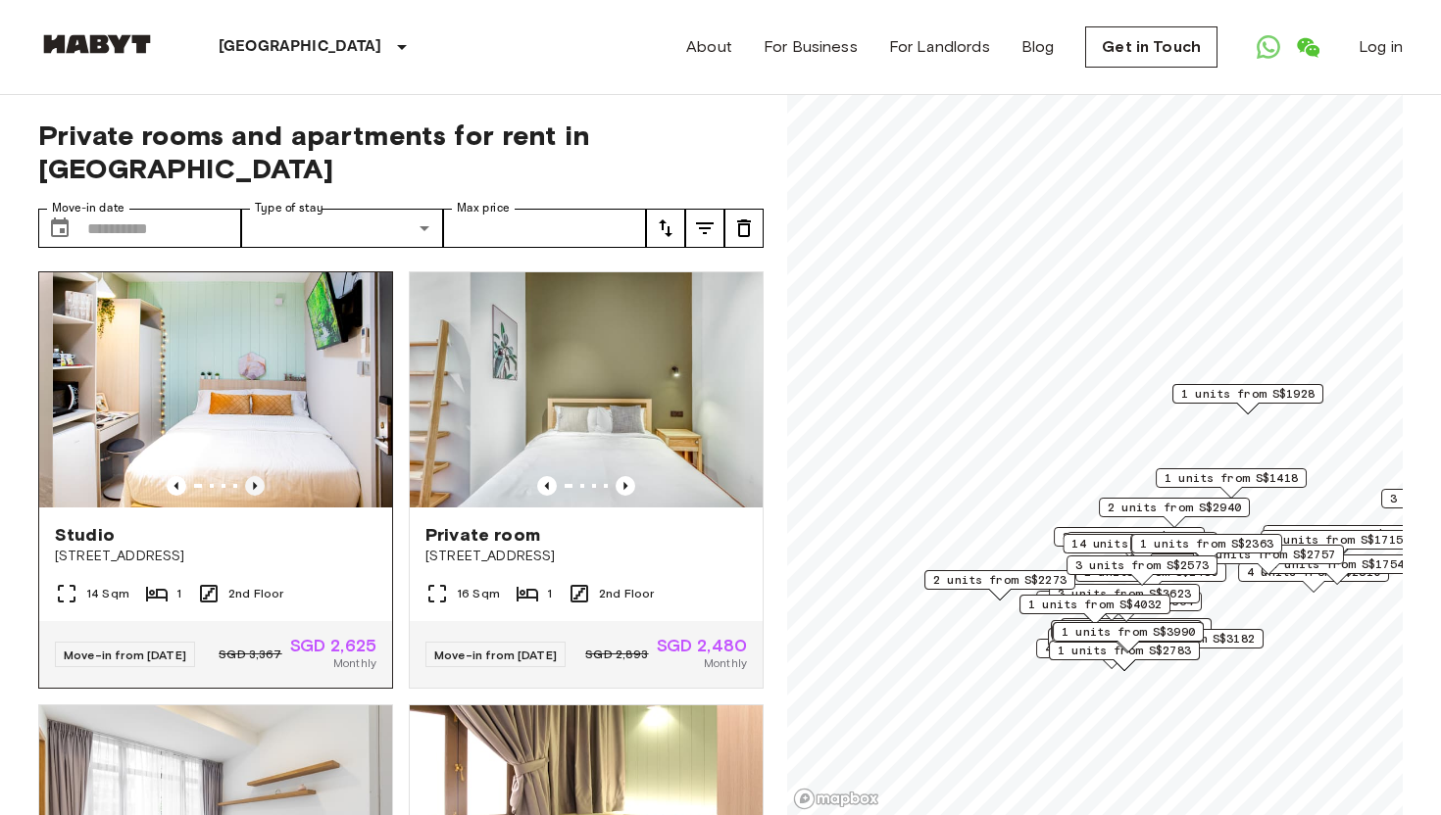
click at [259, 476] on icon "Previous image" at bounding box center [255, 486] width 20 height 20
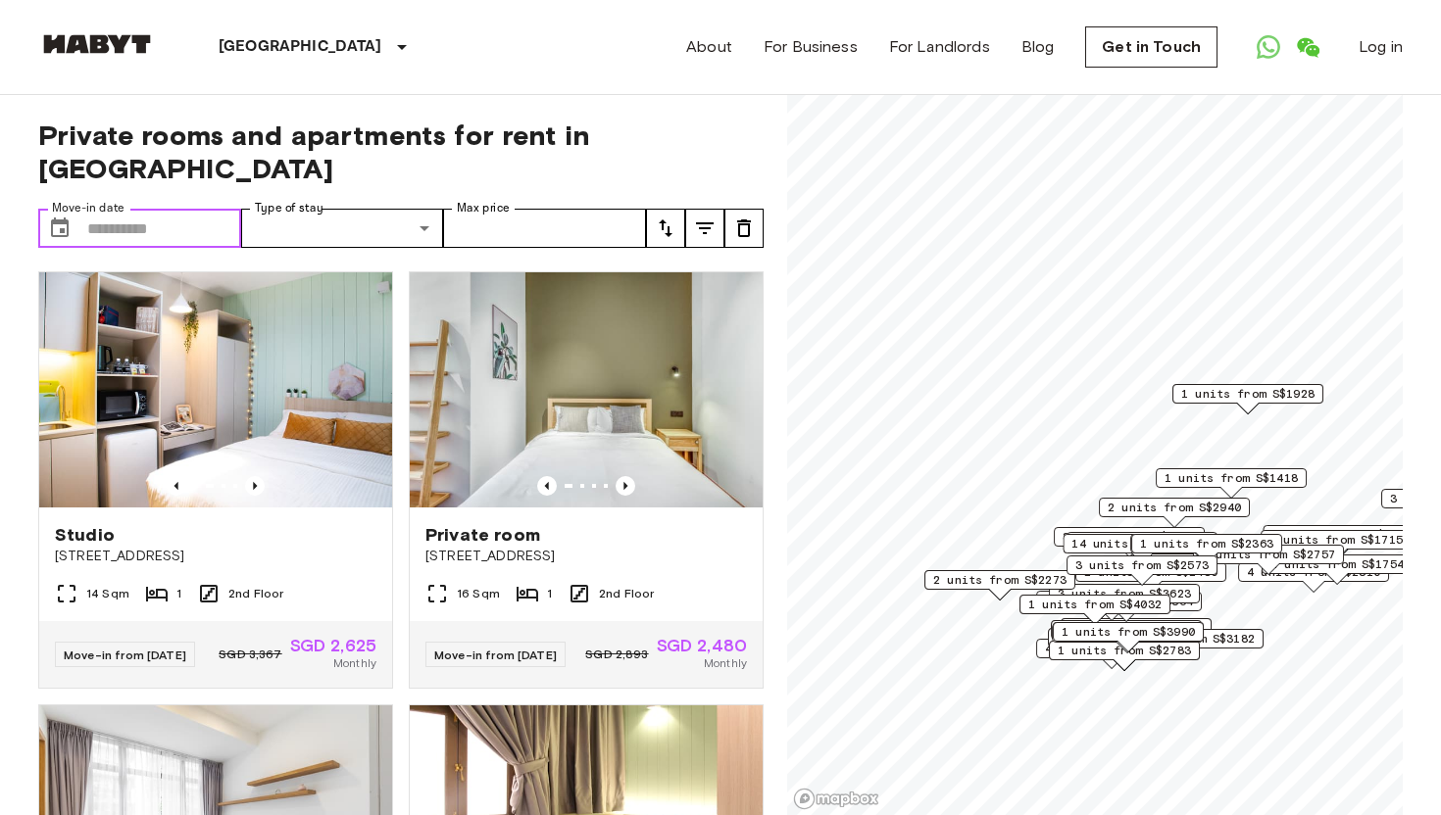
click at [195, 209] on input "Move-in date" at bounding box center [164, 228] width 154 height 39
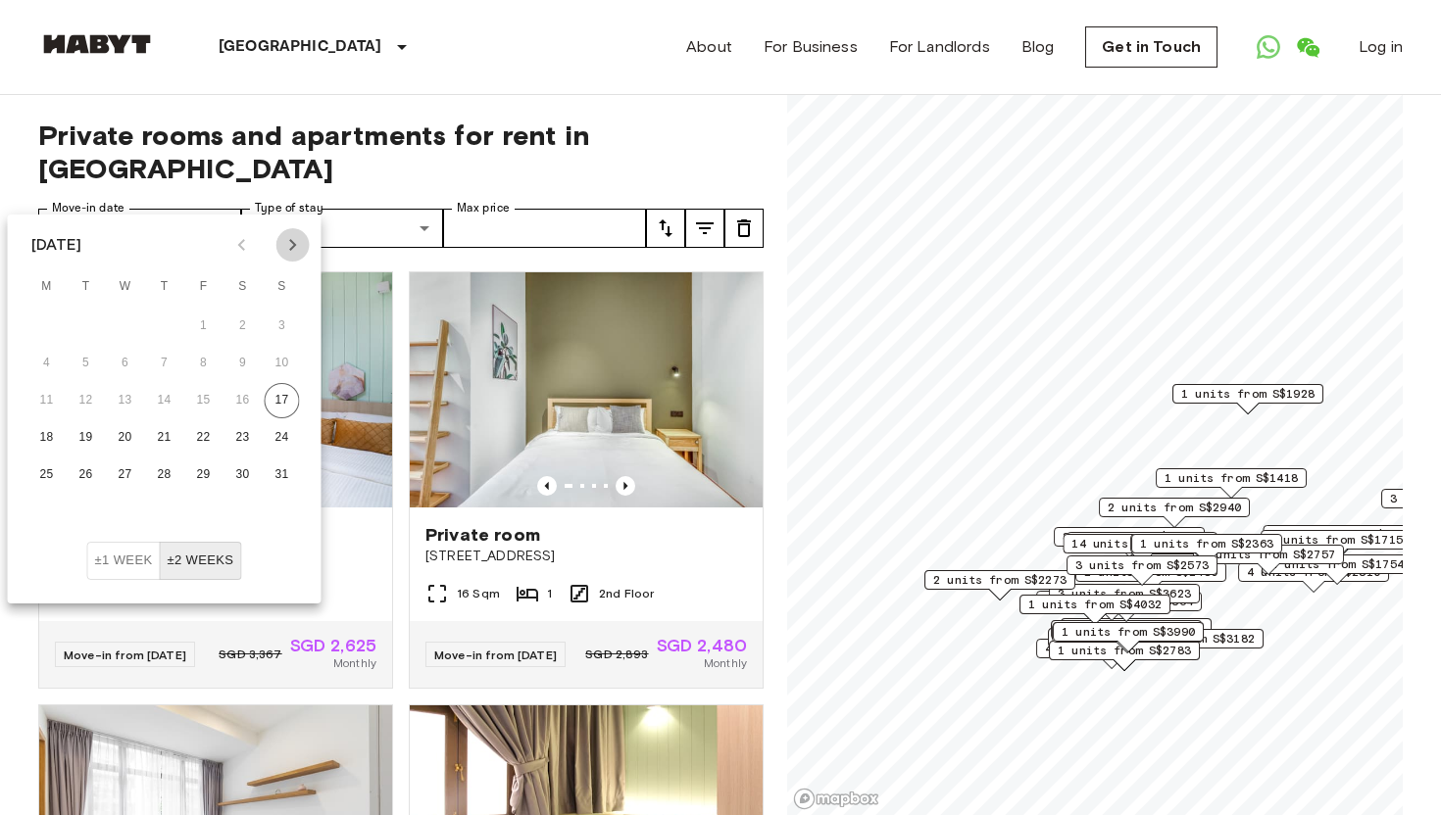
click at [290, 250] on icon "Next month" at bounding box center [292, 245] width 7 height 12
click at [244, 325] on button "1" at bounding box center [242, 326] width 35 height 35
type input "**********"
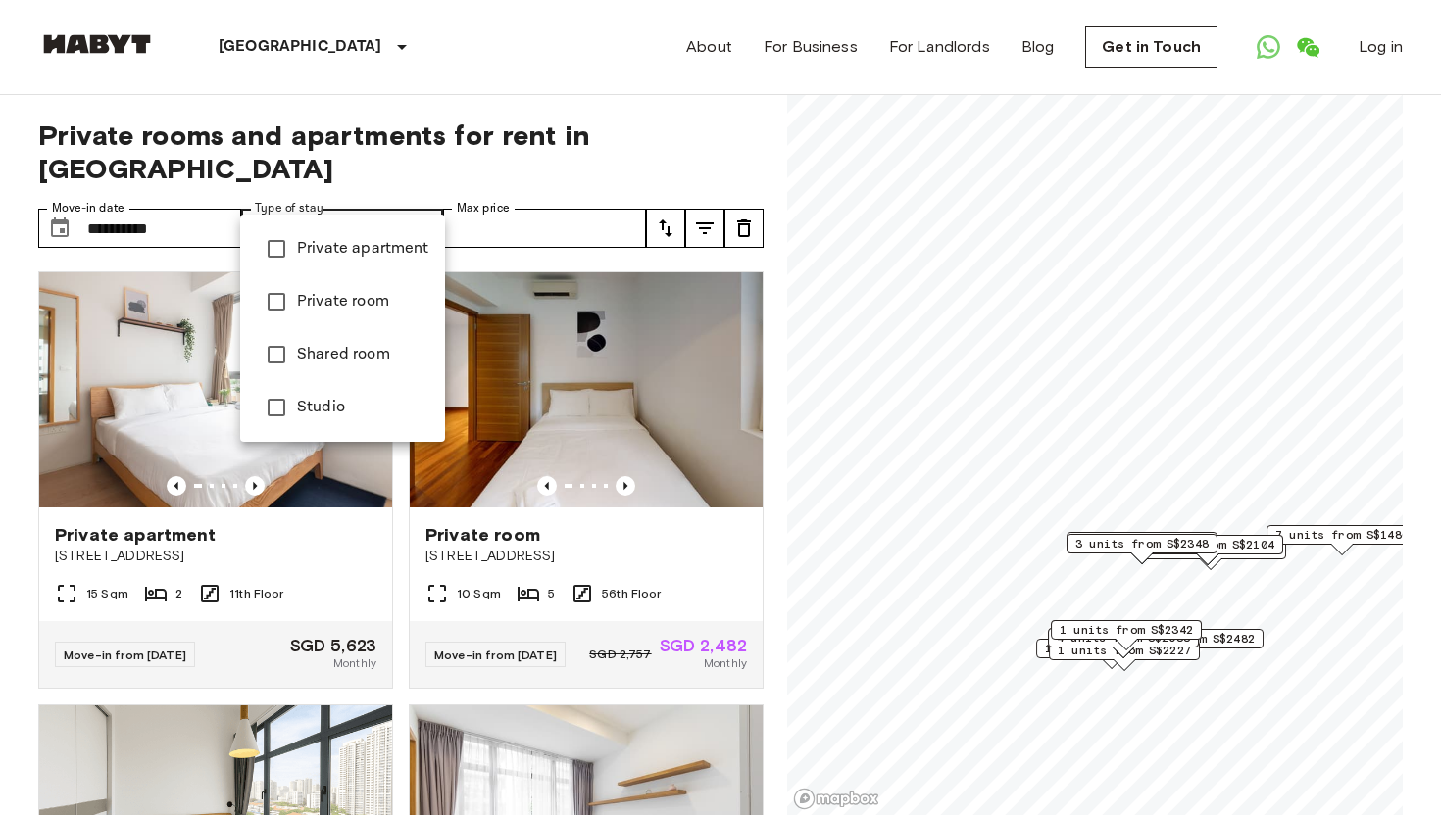
click at [522, 197] on div at bounding box center [720, 407] width 1441 height 815
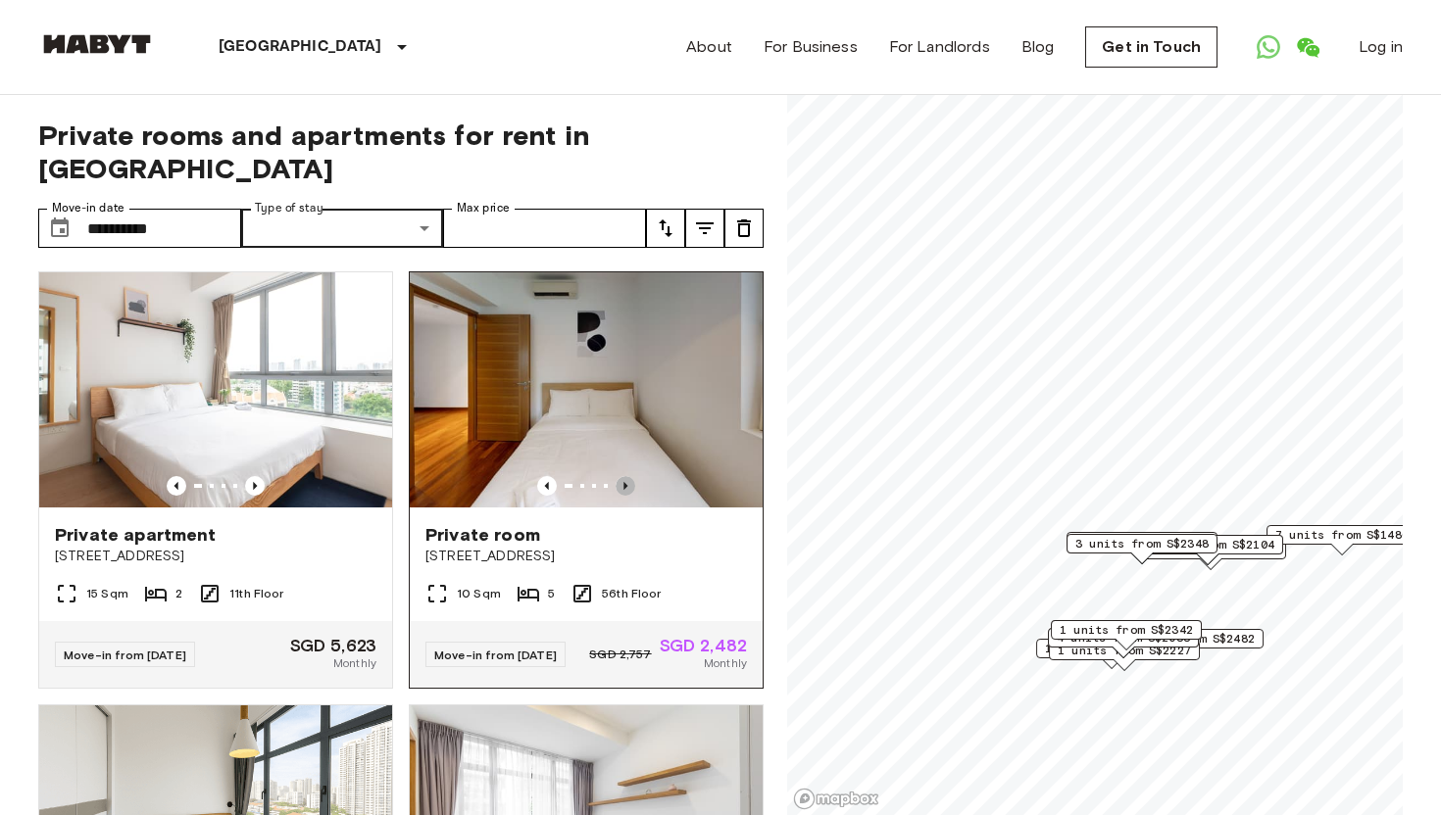
click at [628, 476] on icon "Previous image" at bounding box center [625, 486] width 20 height 20
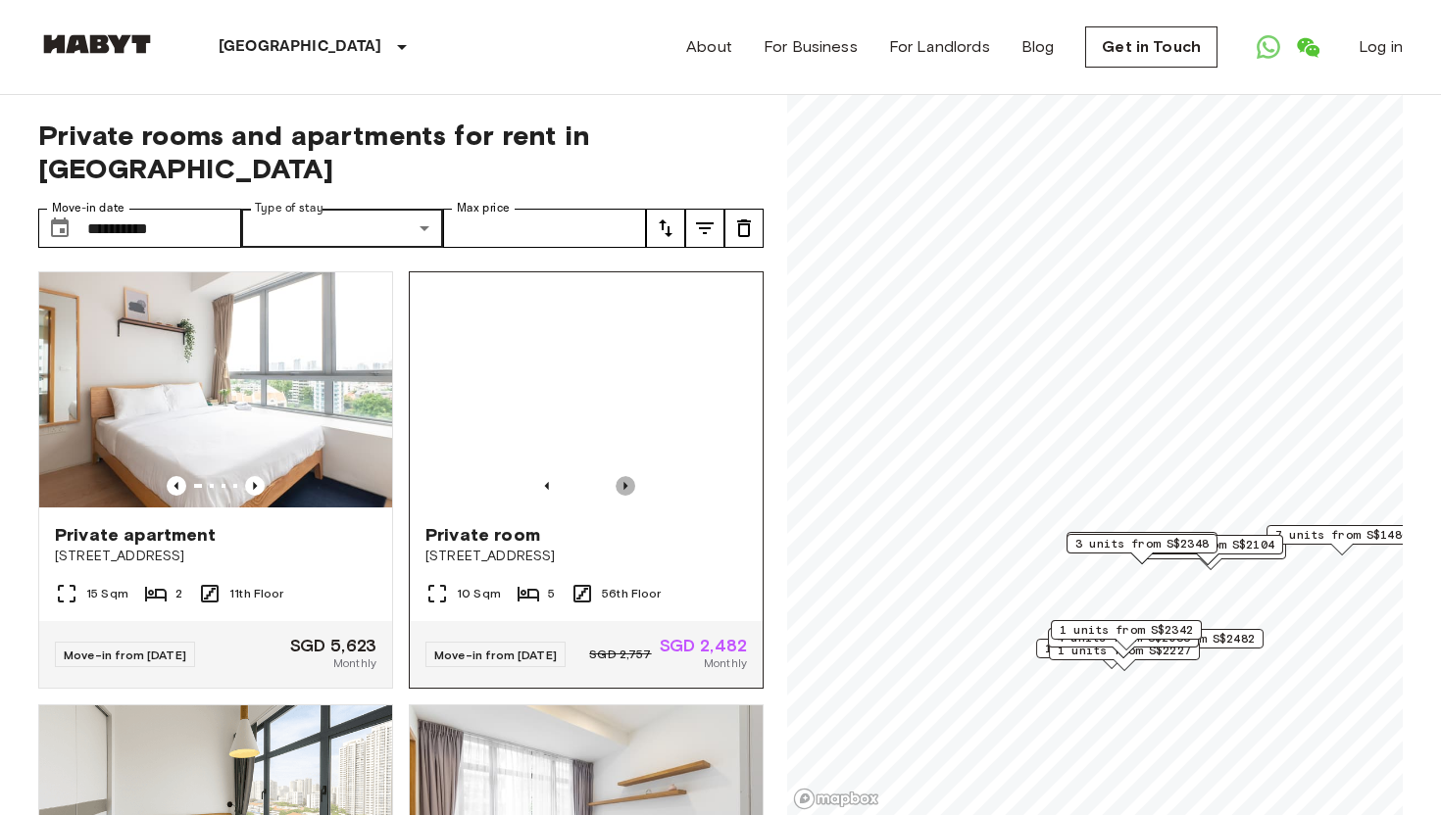
click at [627, 476] on icon "Previous image" at bounding box center [625, 486] width 20 height 20
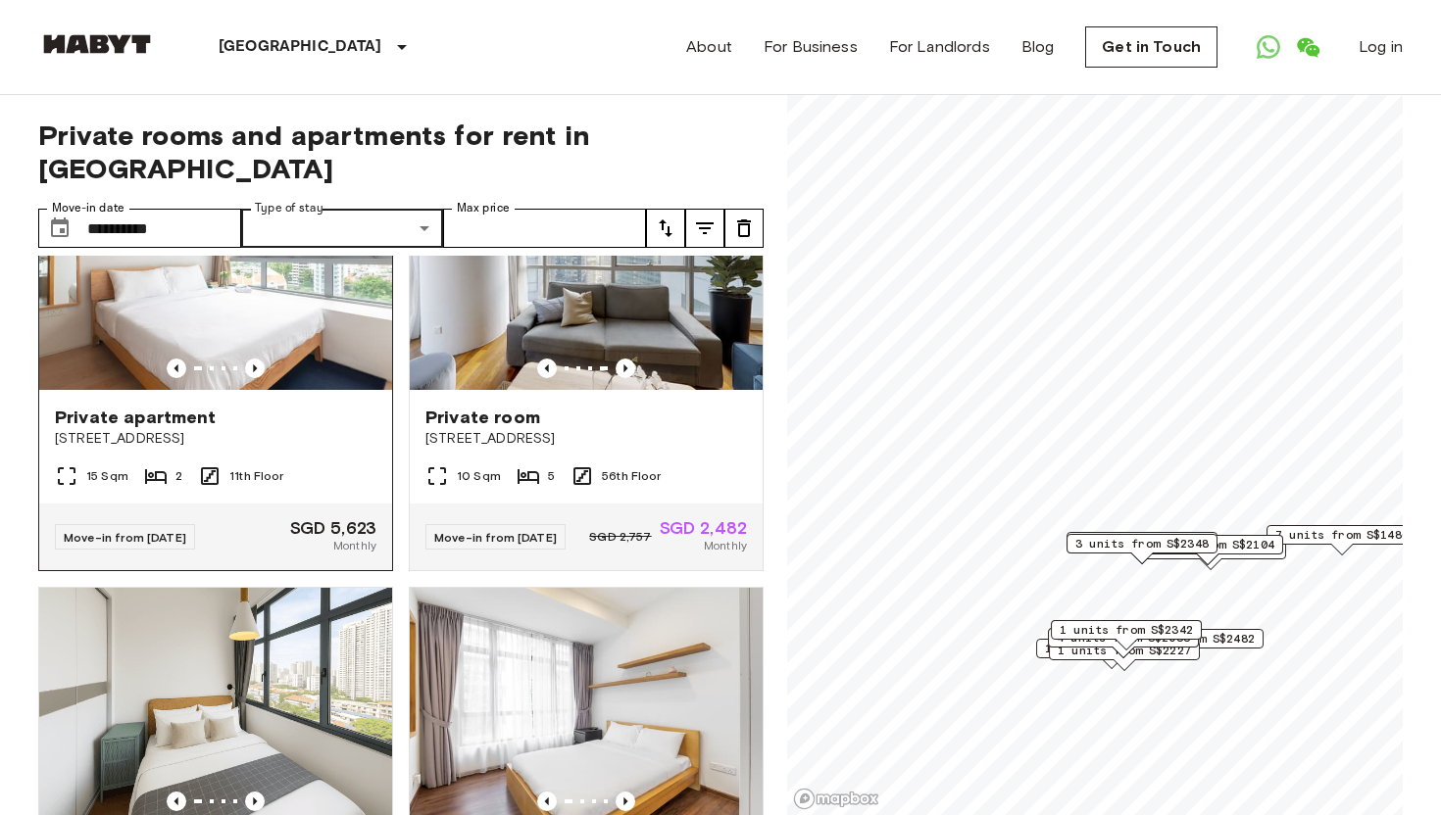
scroll to position [482, 0]
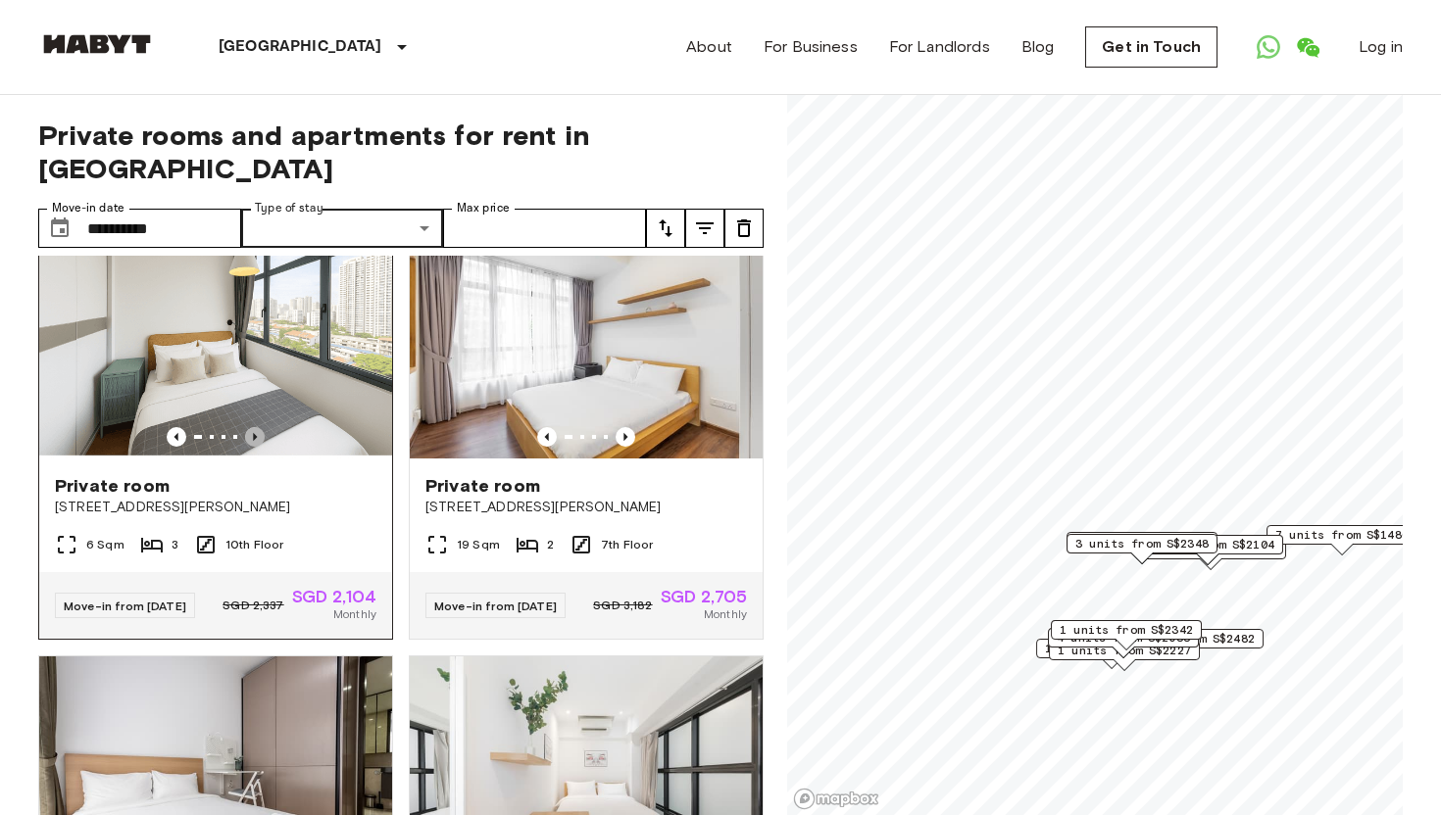
click at [245, 427] on icon "Previous image" at bounding box center [255, 437] width 20 height 20
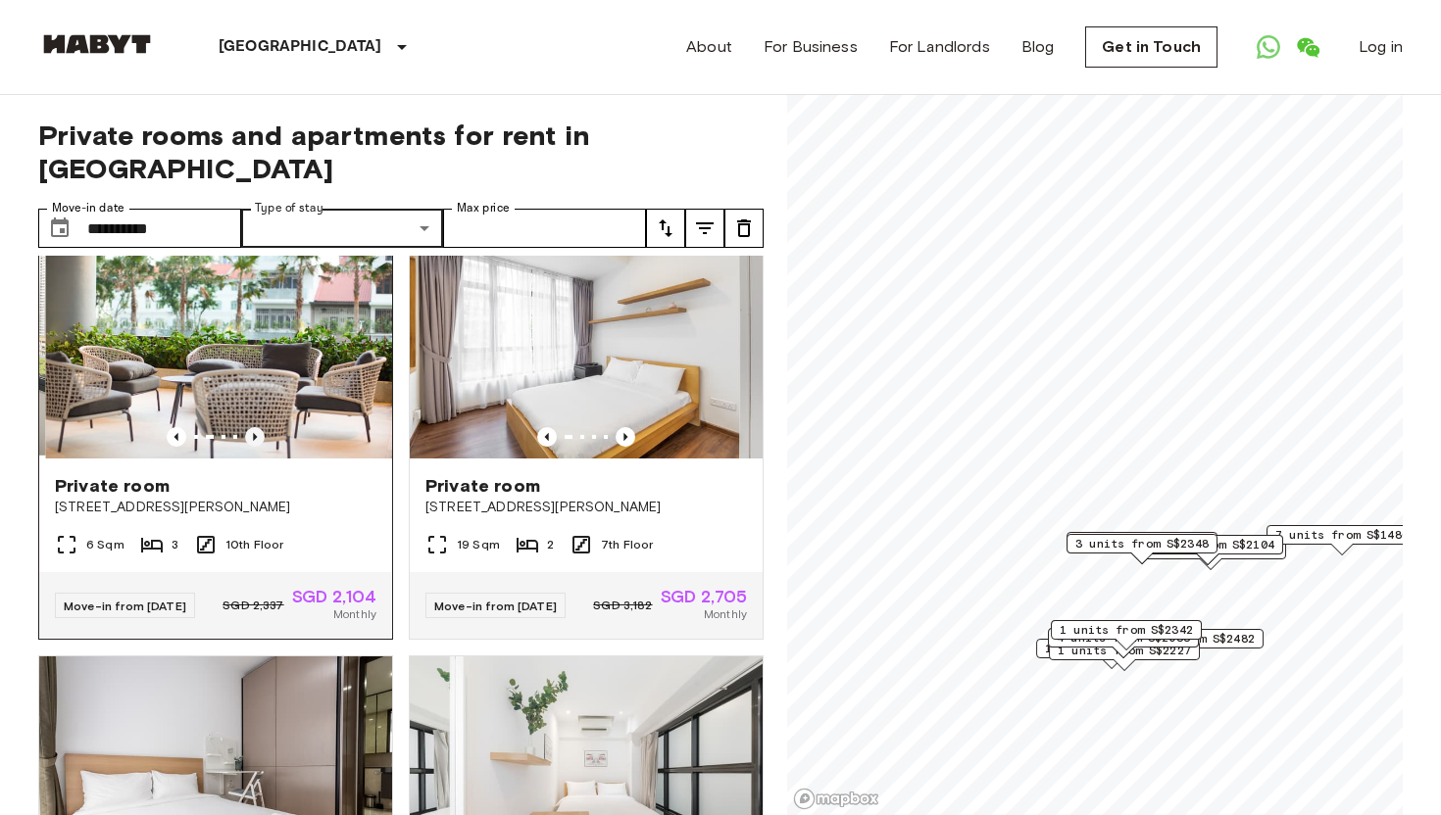
click at [246, 427] on icon "Previous image" at bounding box center [255, 437] width 20 height 20
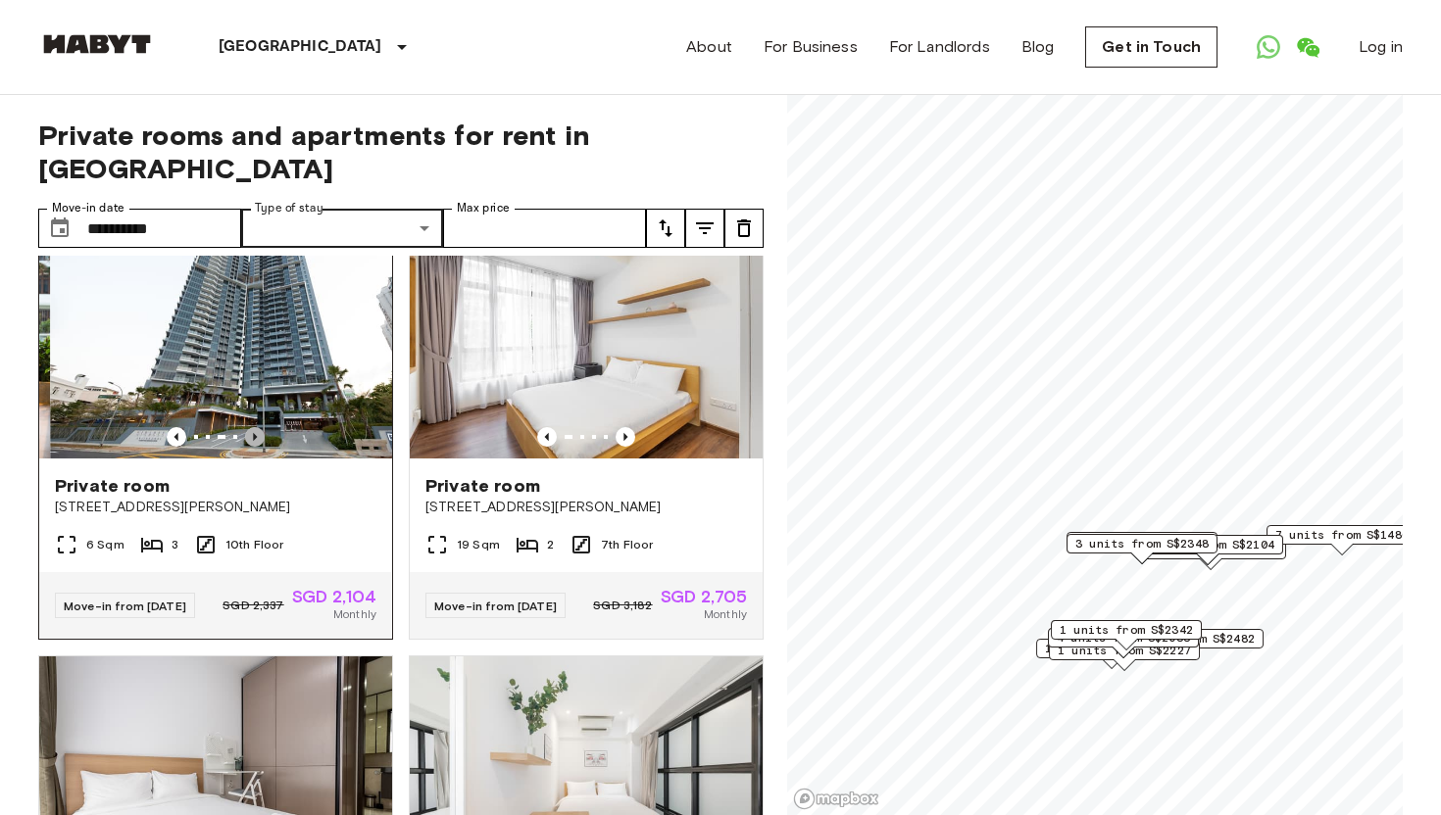
click at [246, 427] on icon "Previous image" at bounding box center [255, 437] width 20 height 20
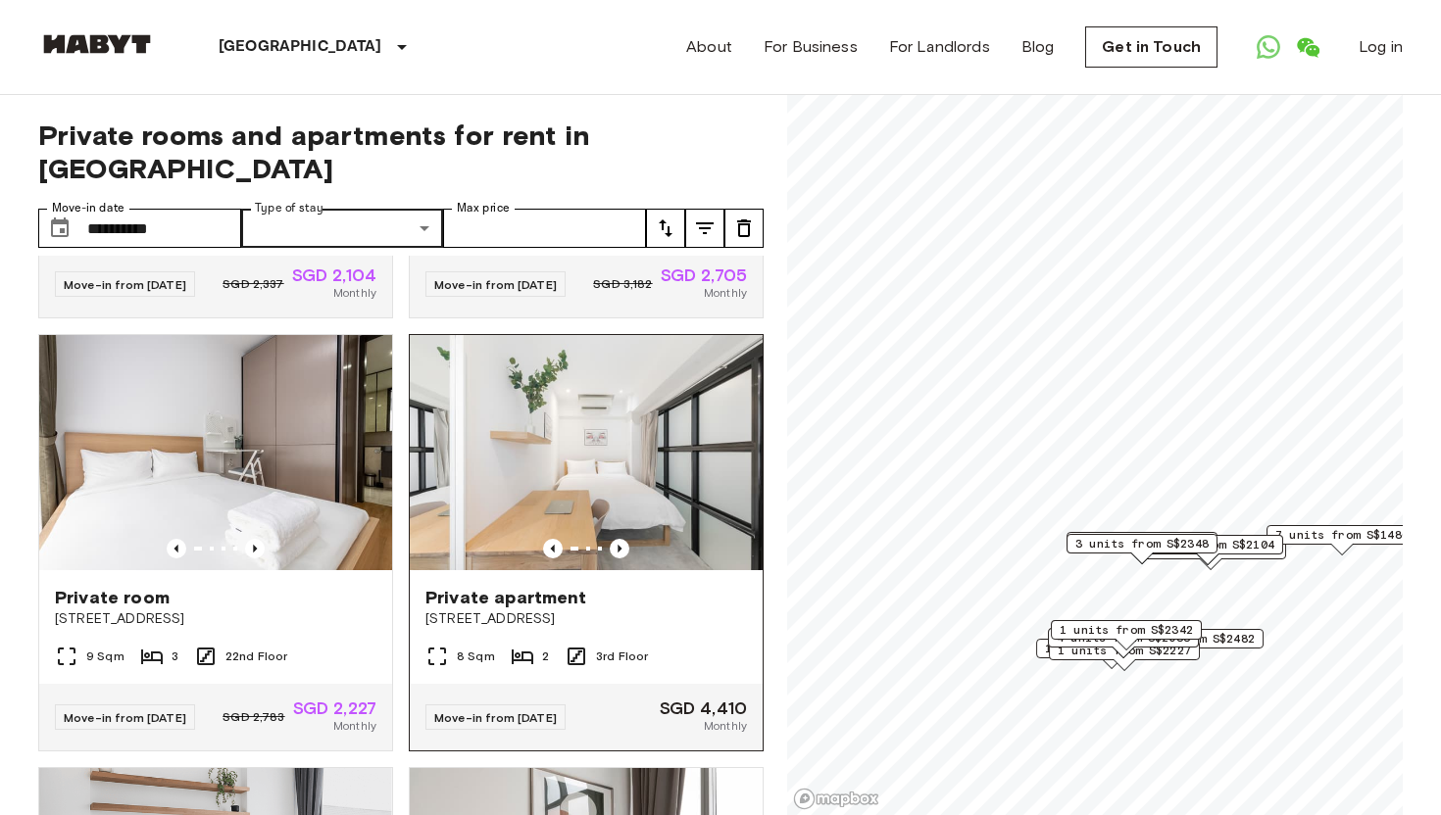
scroll to position [1259, 0]
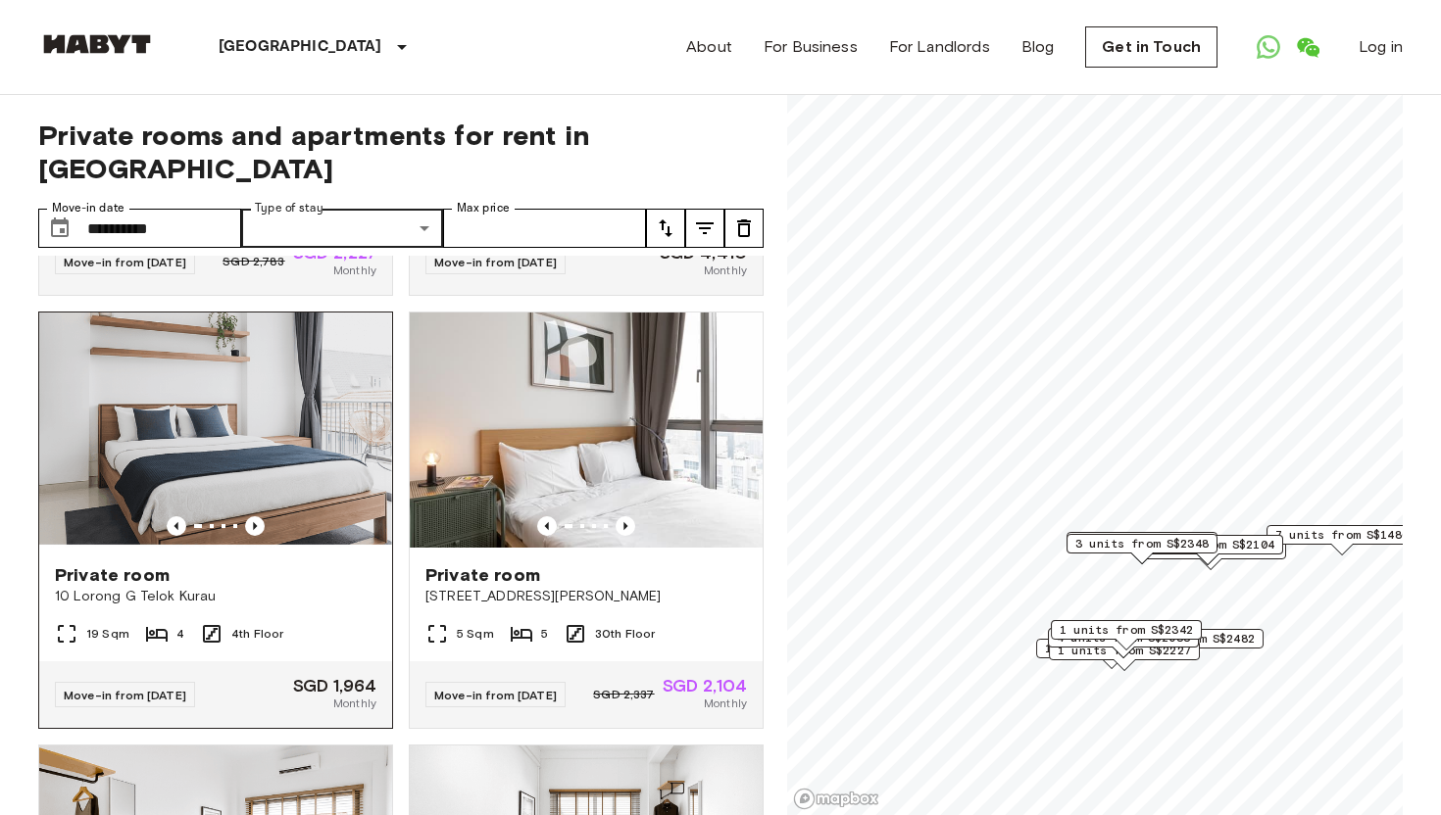
click at [206, 410] on img at bounding box center [215, 430] width 353 height 235
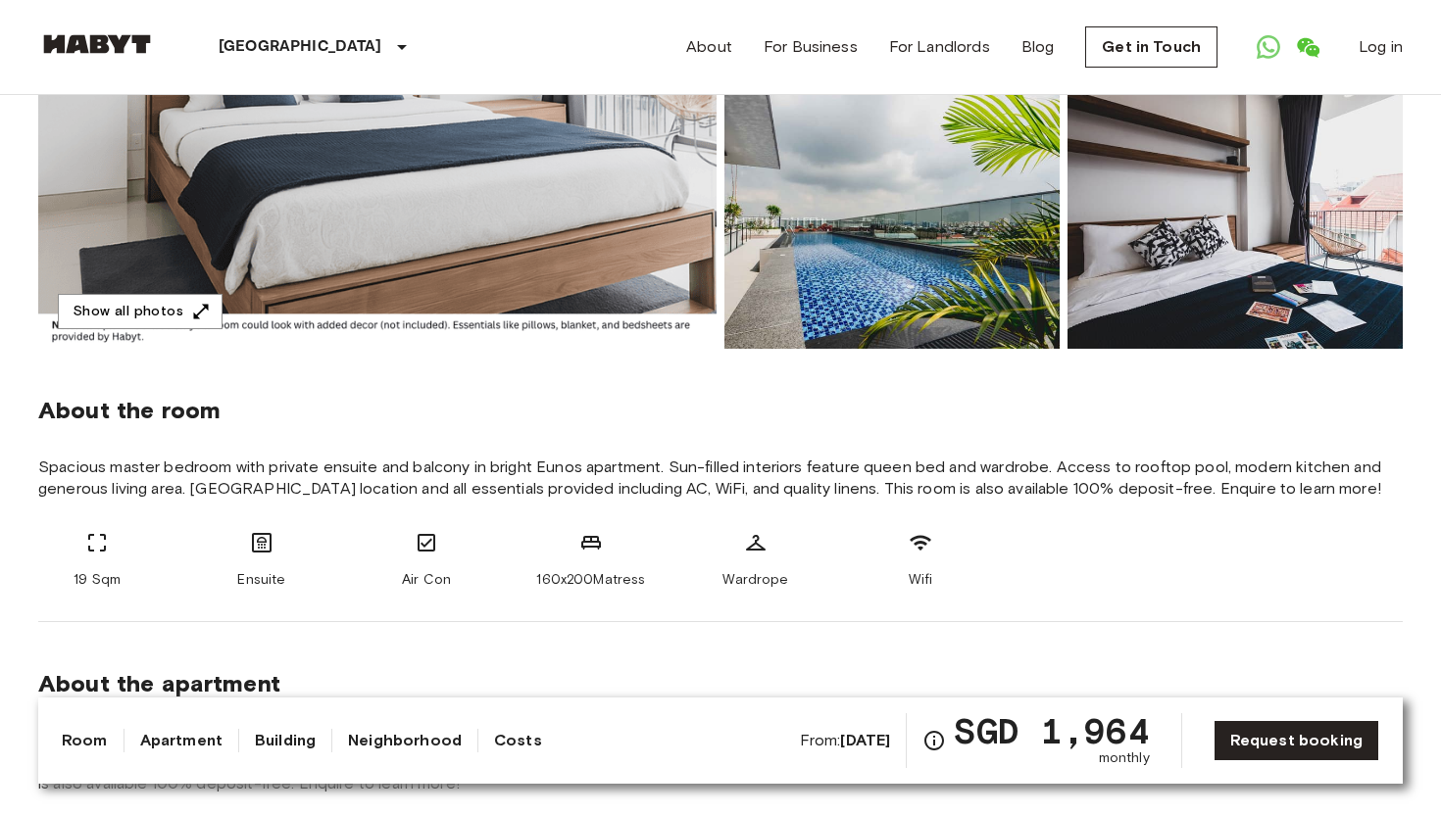
scroll to position [204, 0]
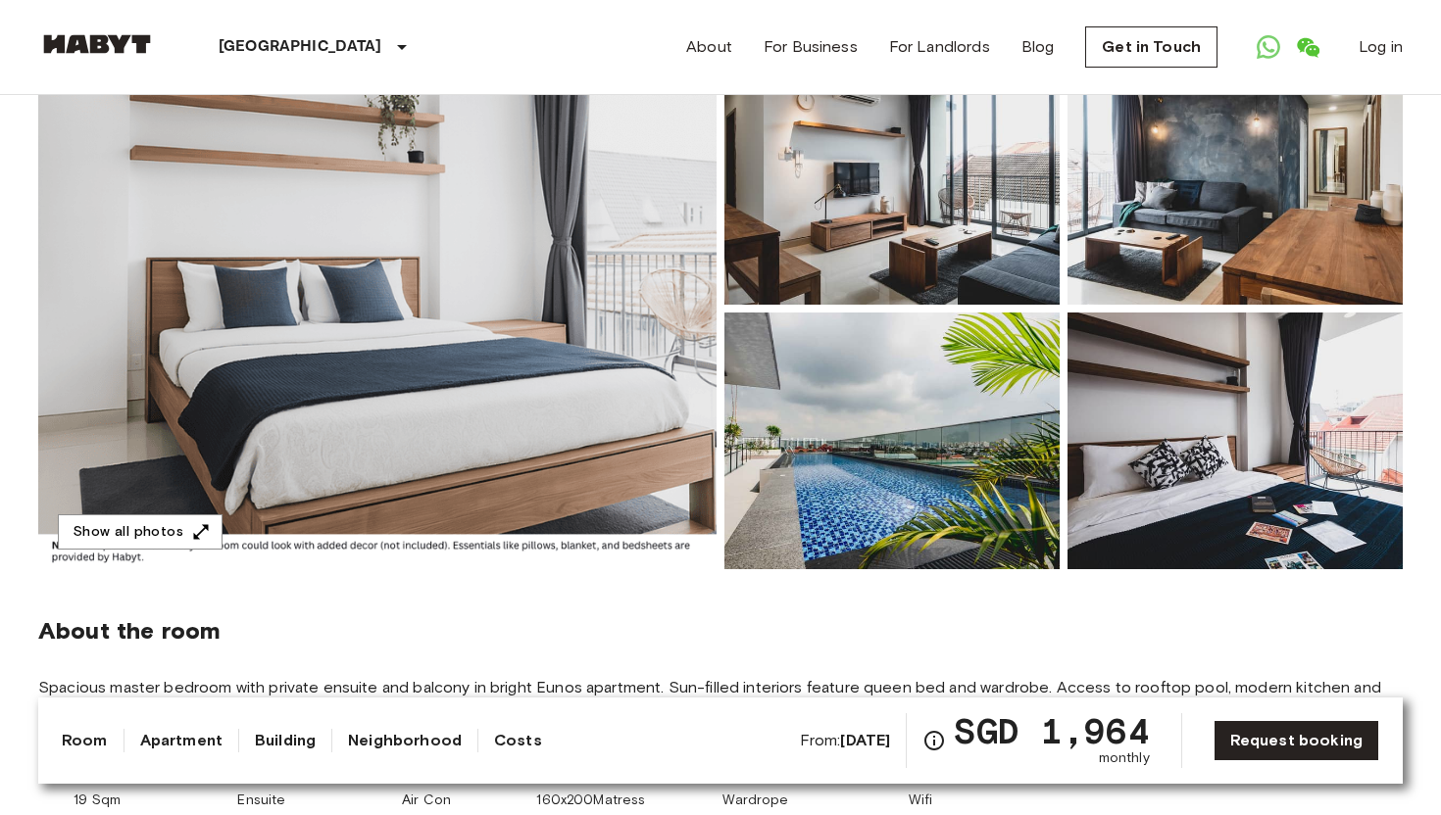
click at [390, 298] on img at bounding box center [377, 308] width 678 height 521
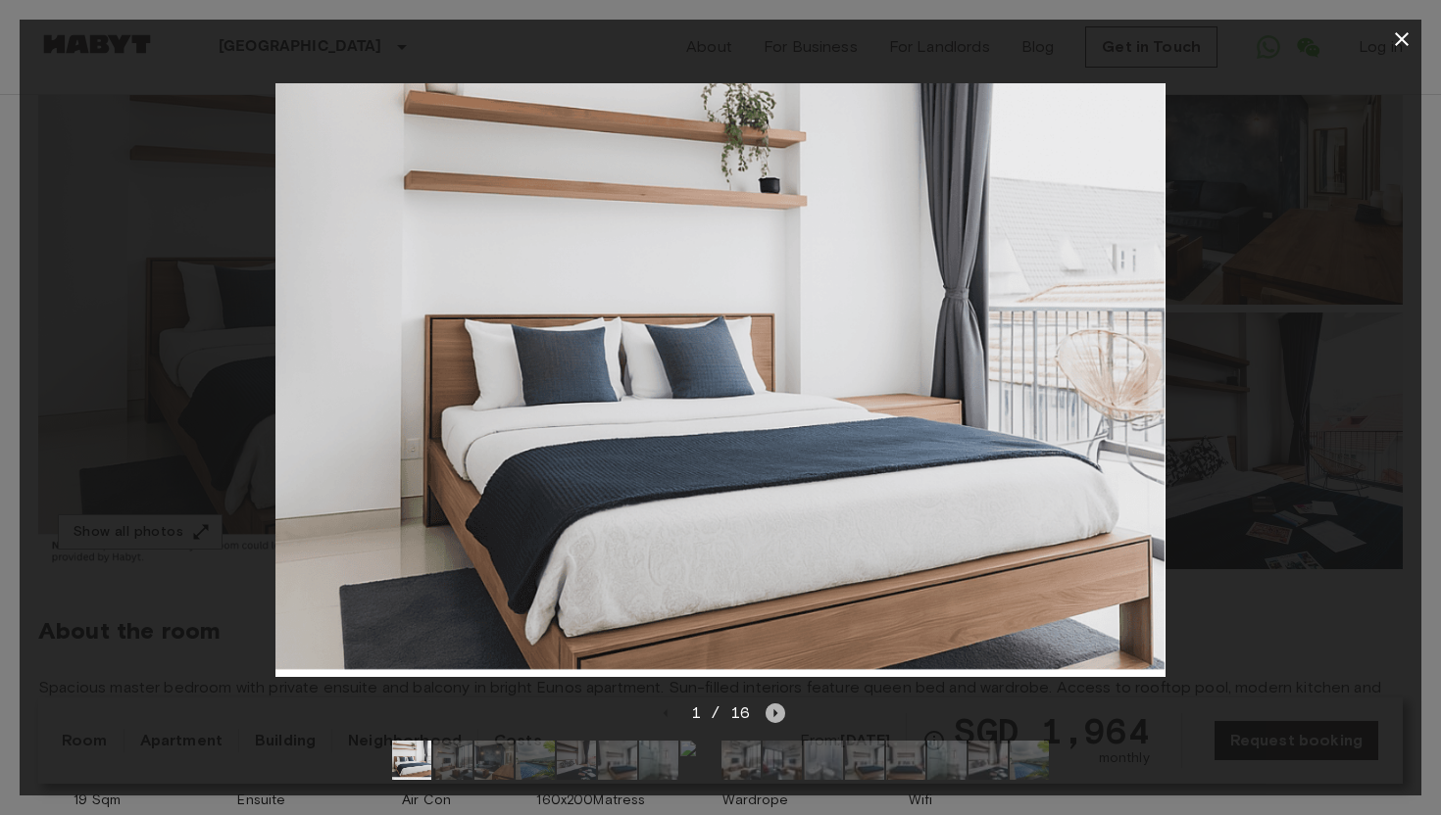
click at [775, 714] on icon "Next image" at bounding box center [776, 713] width 4 height 8
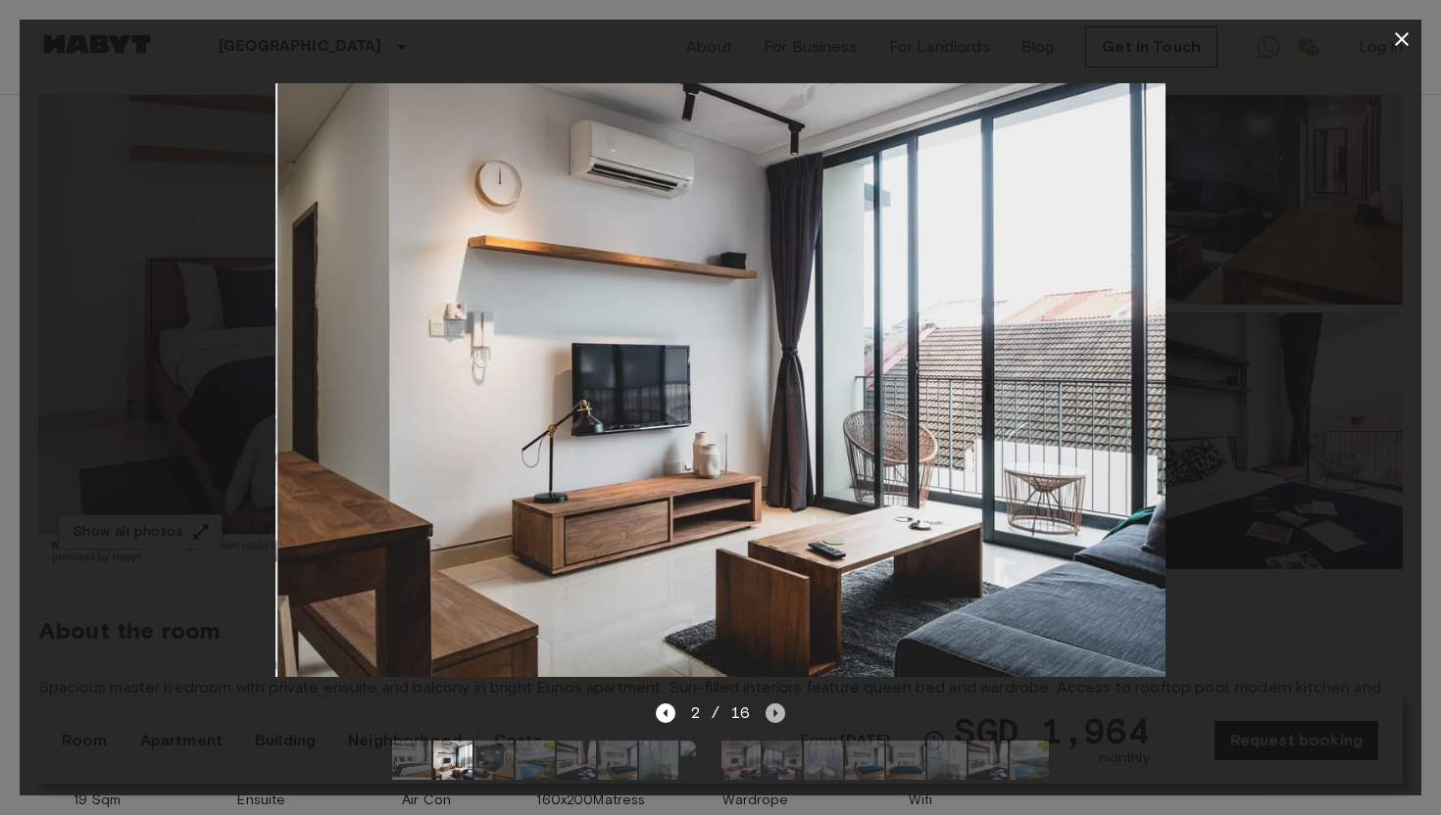
click at [775, 714] on icon "Next image" at bounding box center [776, 713] width 4 height 8
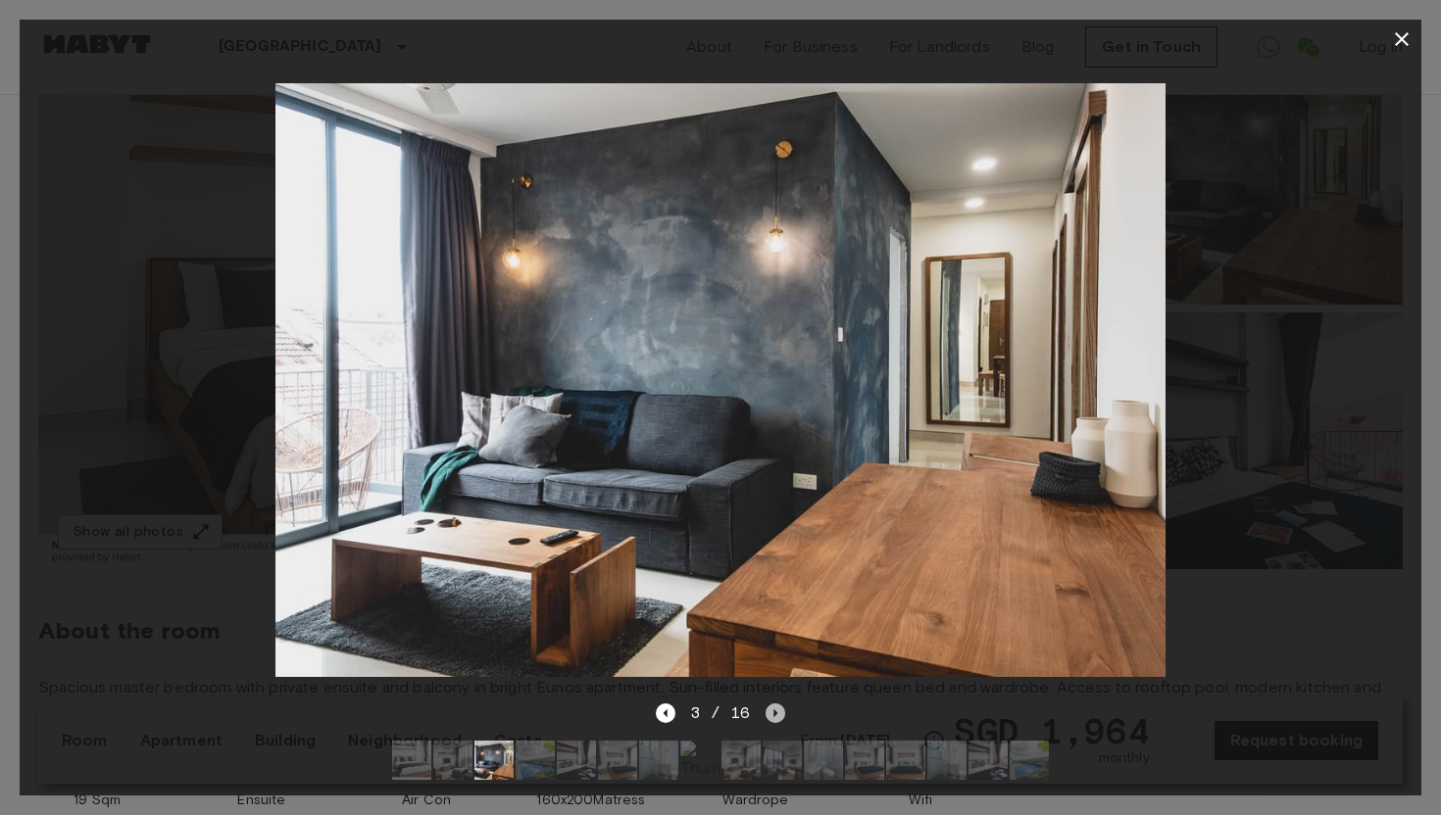
click at [771, 710] on icon "Next image" at bounding box center [775, 714] width 20 height 20
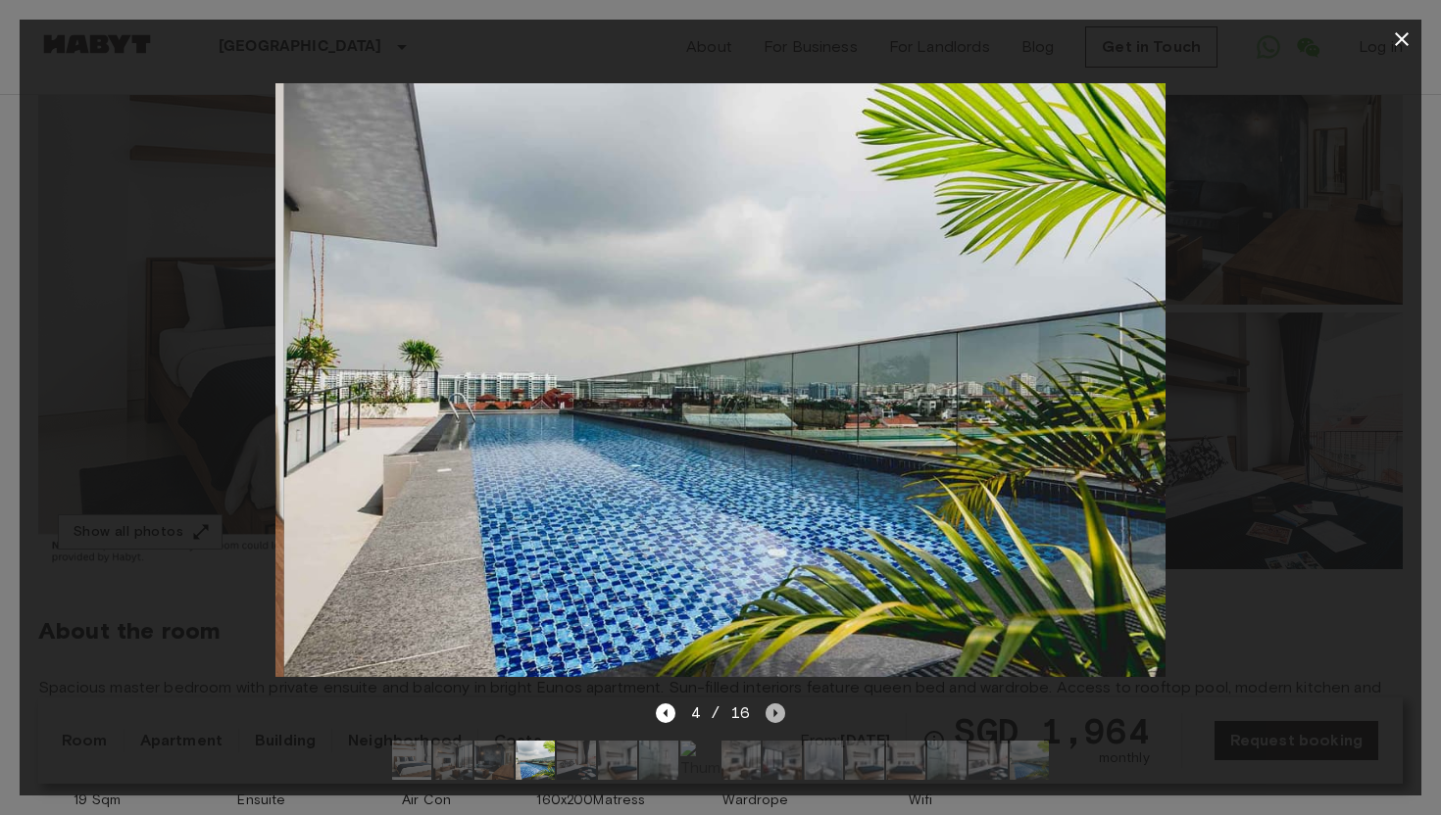
click at [771, 710] on icon "Next image" at bounding box center [775, 714] width 20 height 20
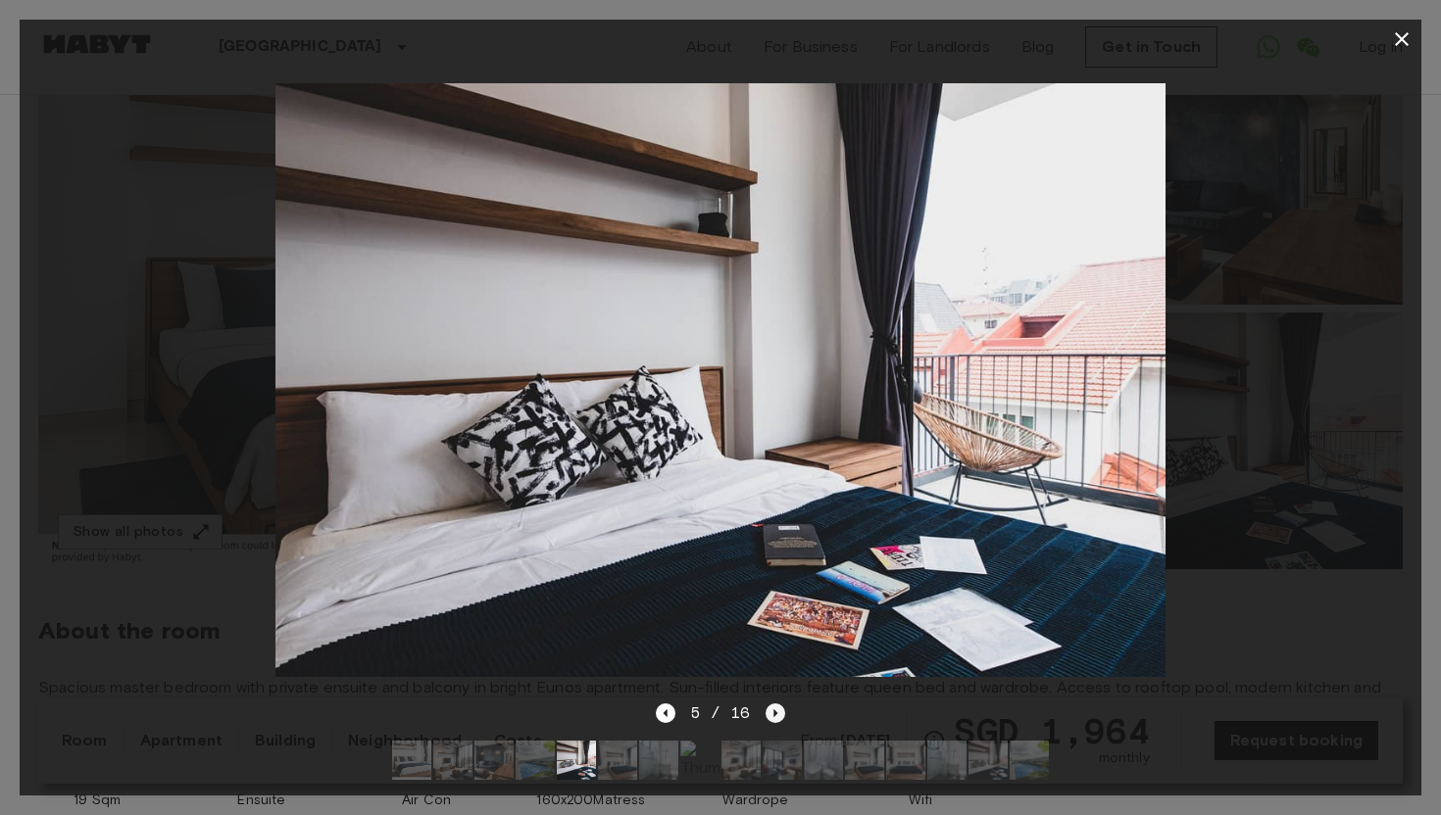
click at [771, 710] on icon "Next image" at bounding box center [775, 714] width 20 height 20
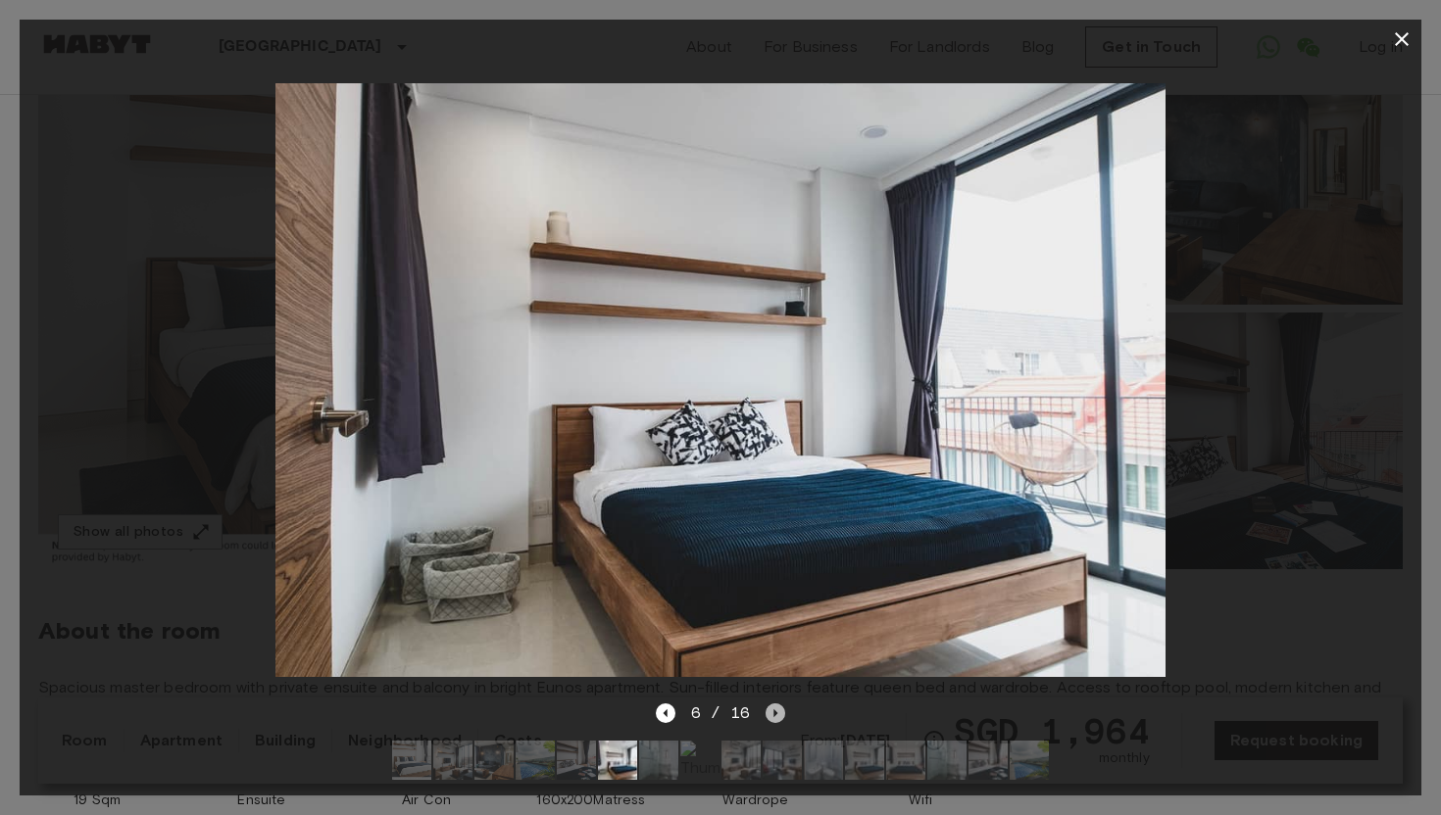
click at [771, 710] on icon "Next image" at bounding box center [775, 714] width 20 height 20
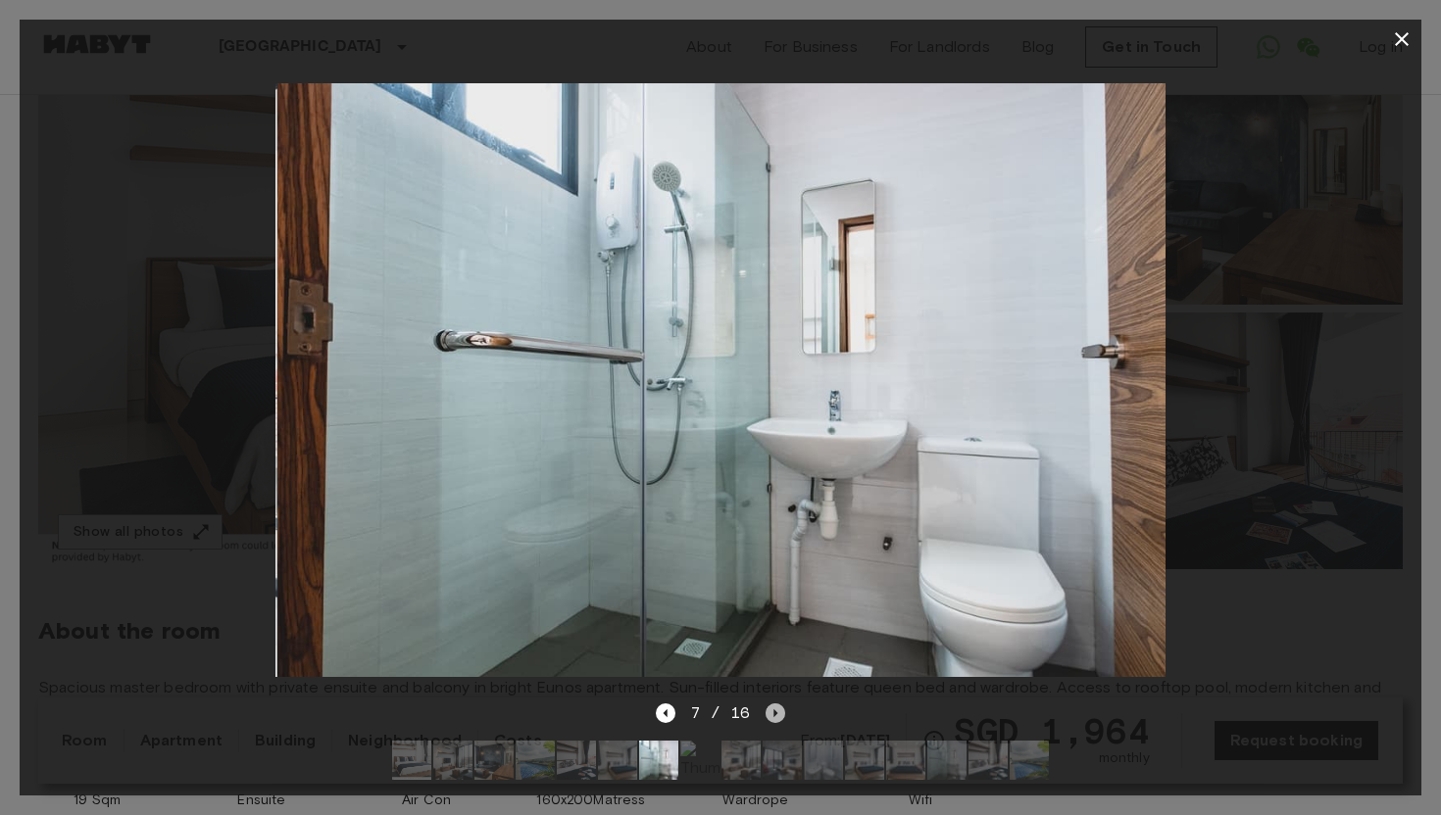
click at [771, 710] on icon "Next image" at bounding box center [775, 714] width 20 height 20
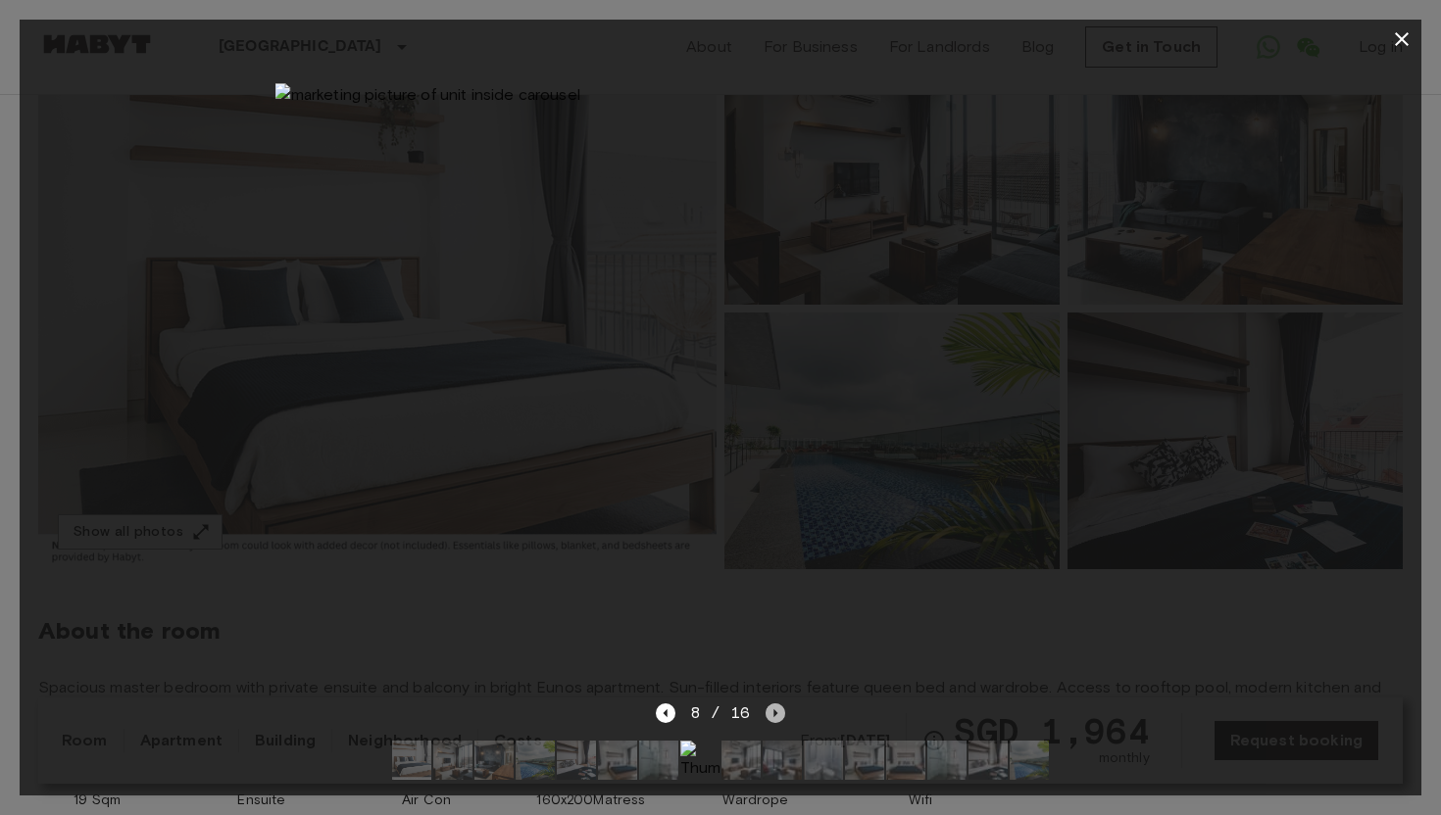
click at [771, 710] on icon "Next image" at bounding box center [775, 714] width 20 height 20
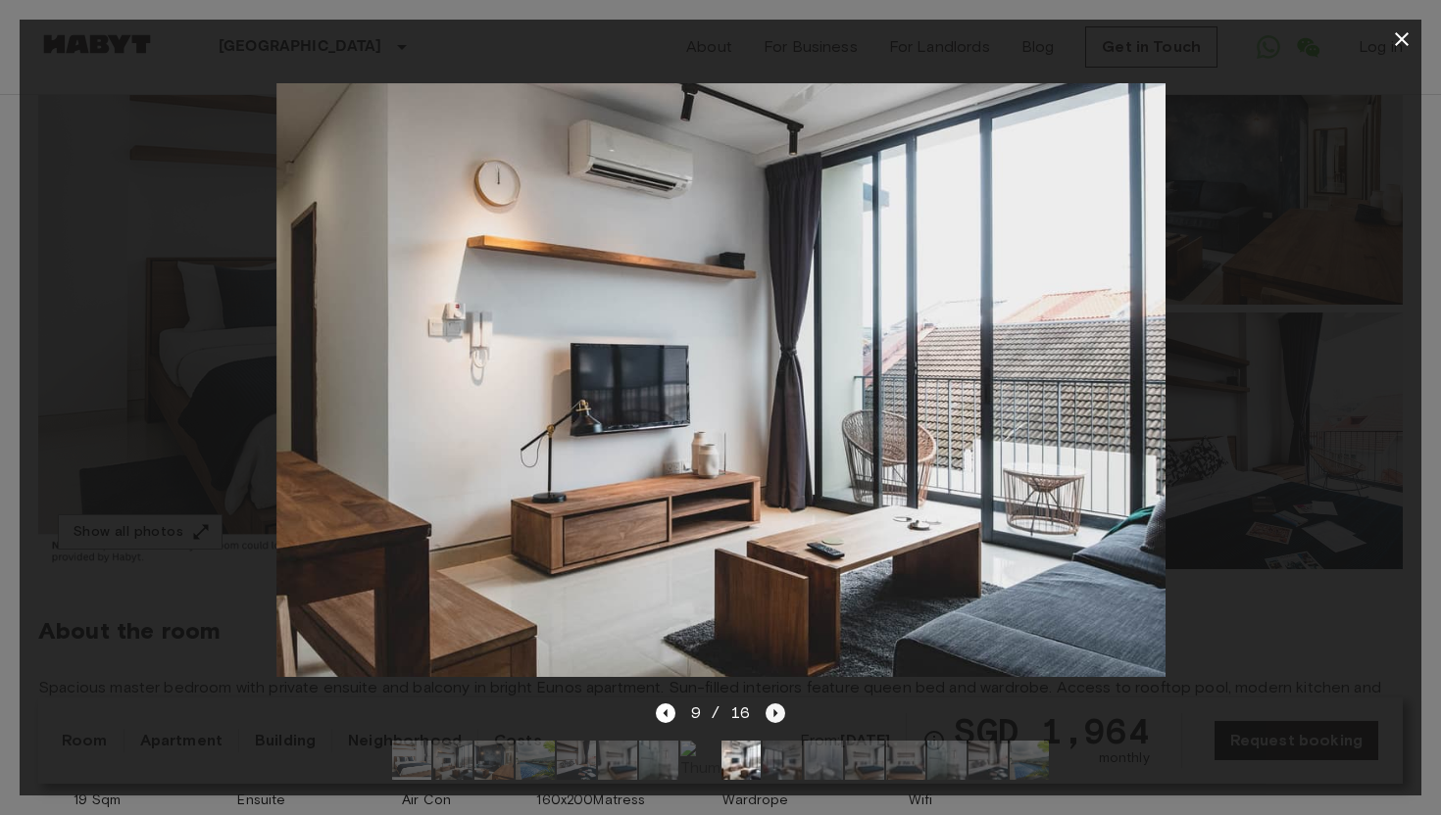
click at [771, 710] on icon "Next image" at bounding box center [775, 714] width 20 height 20
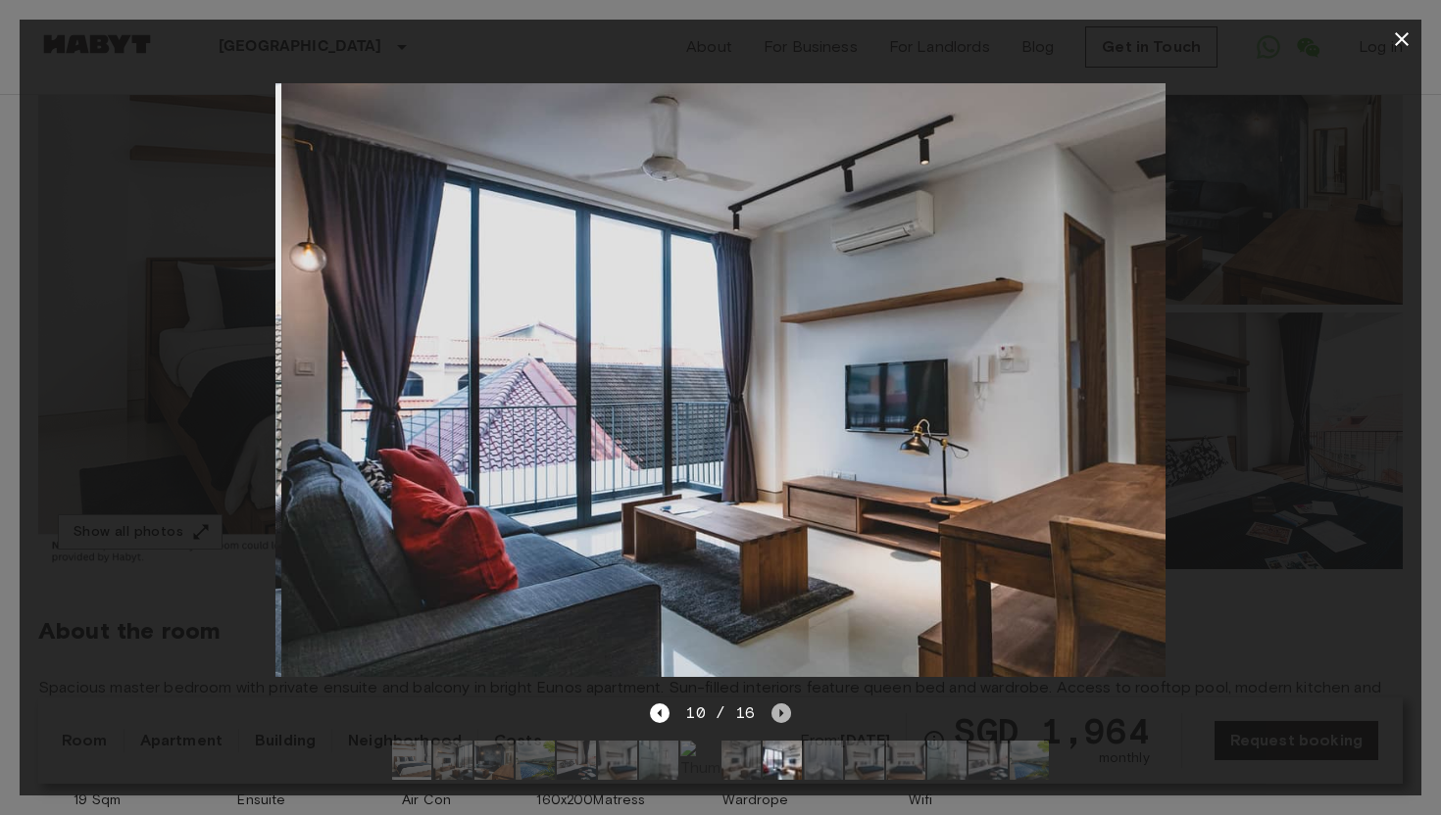
click at [771, 710] on icon "Next image" at bounding box center [781, 714] width 20 height 20
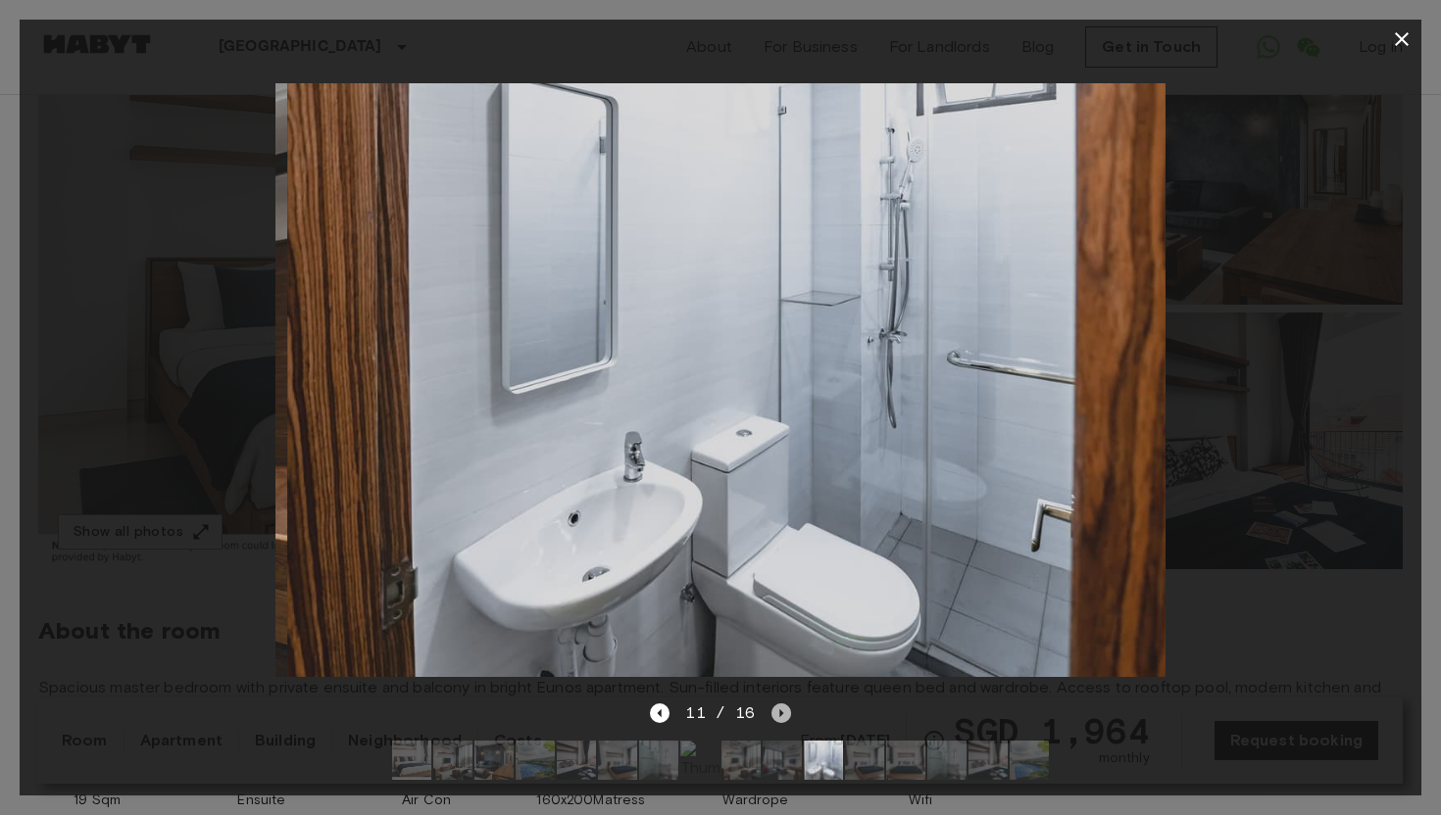
click at [771, 710] on icon "Next image" at bounding box center [781, 714] width 20 height 20
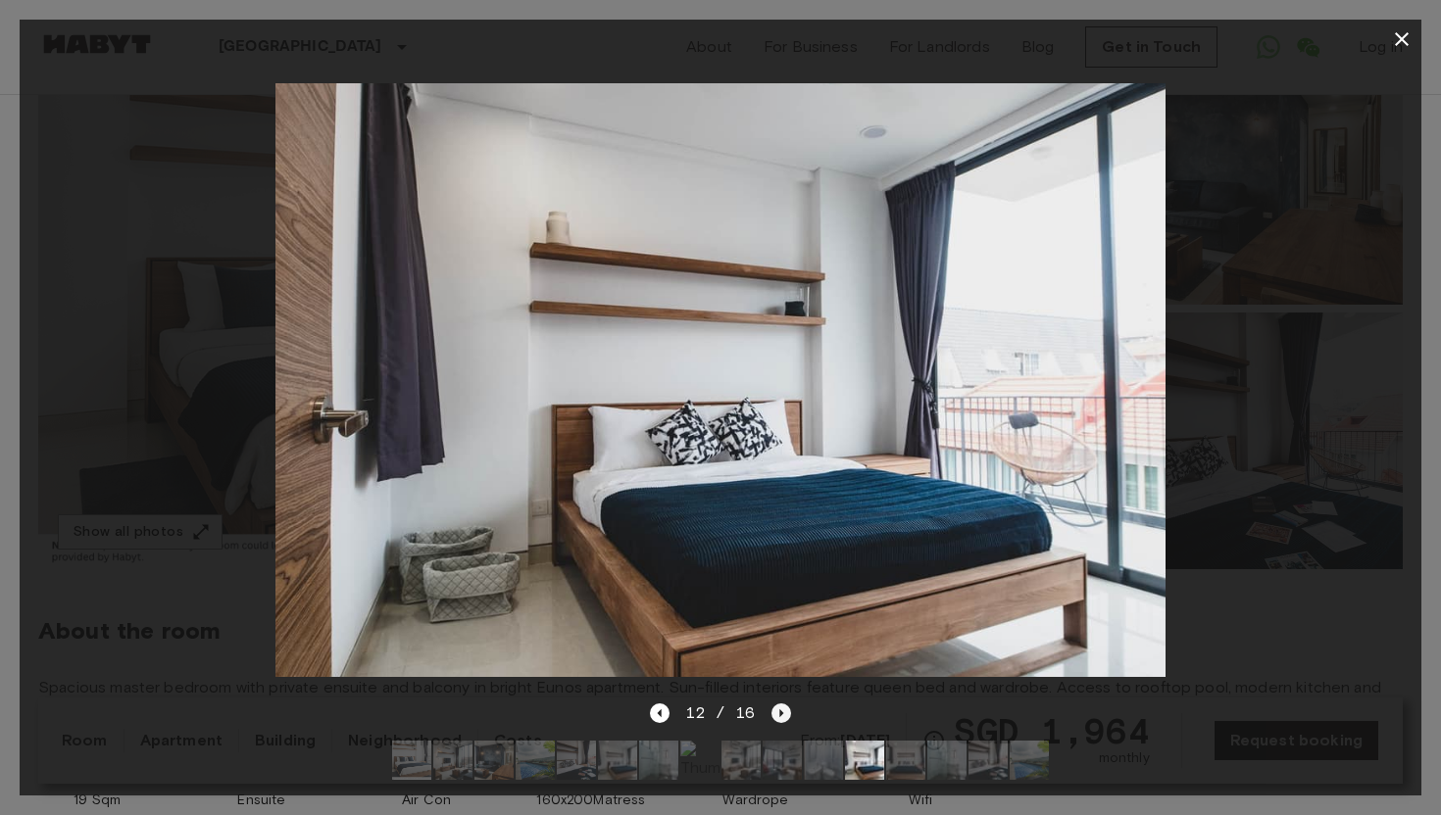
click at [771, 710] on icon "Next image" at bounding box center [781, 714] width 20 height 20
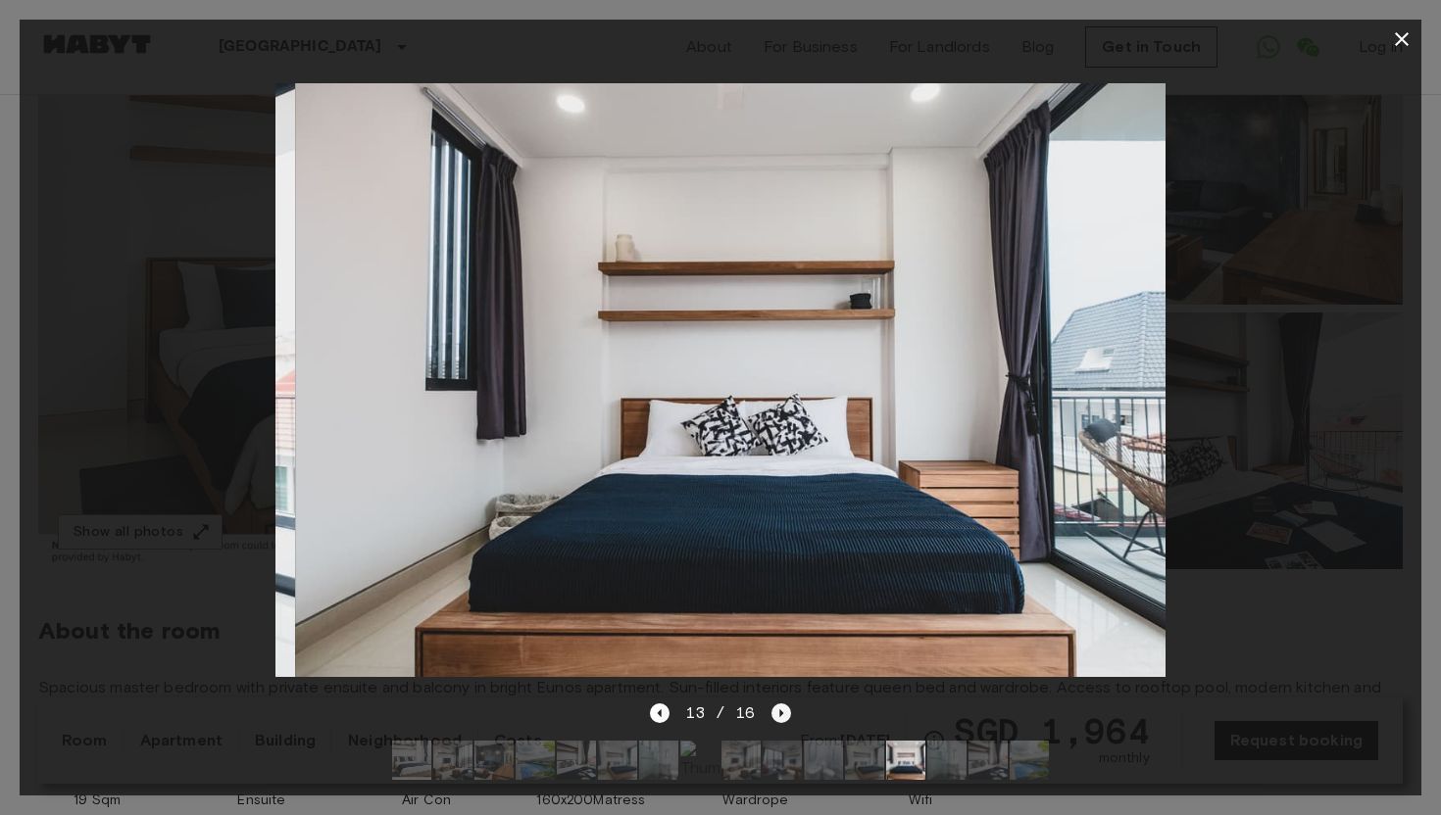
click at [771, 710] on icon "Next image" at bounding box center [781, 714] width 20 height 20
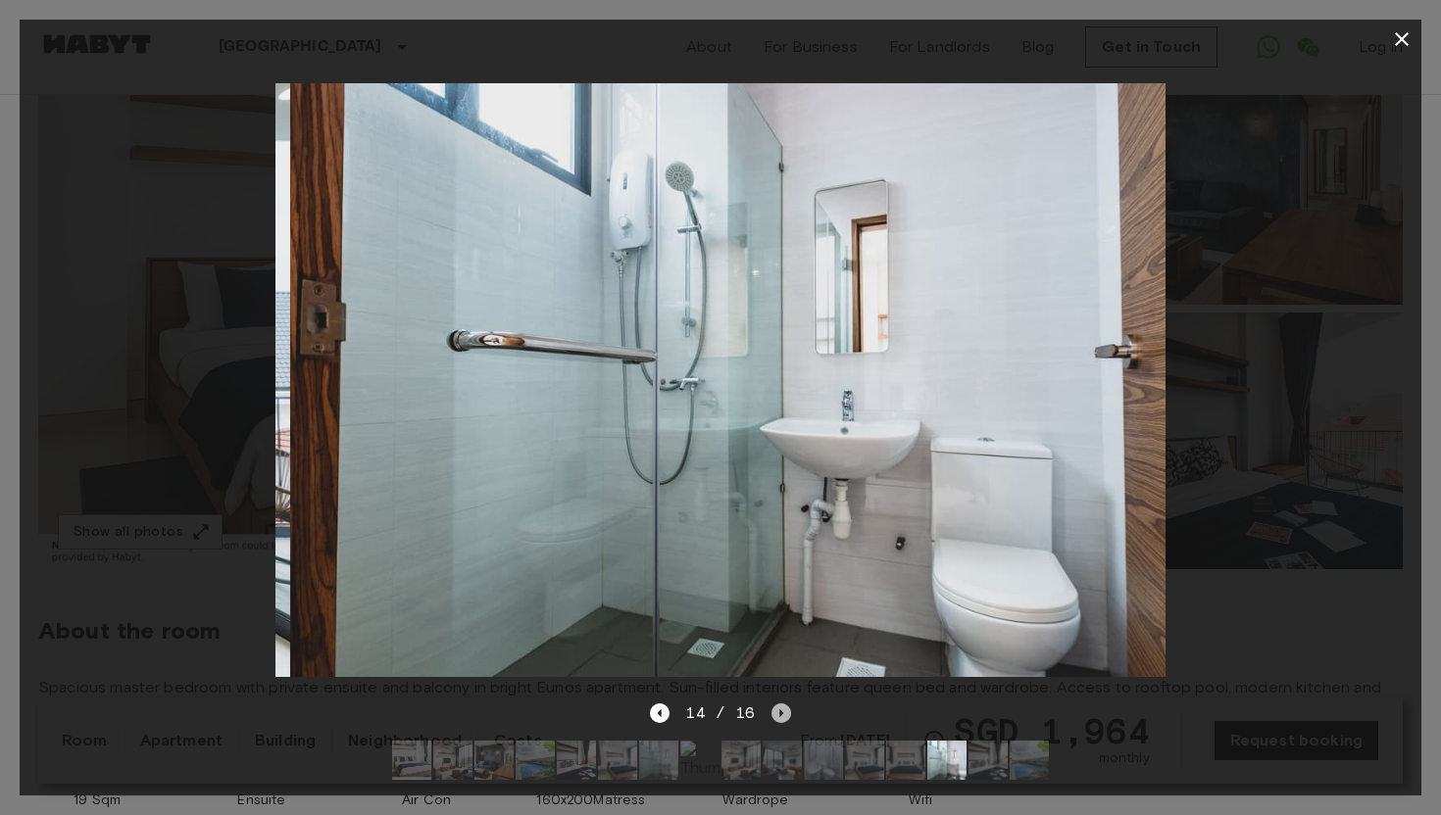
click at [771, 710] on icon "Next image" at bounding box center [781, 714] width 20 height 20
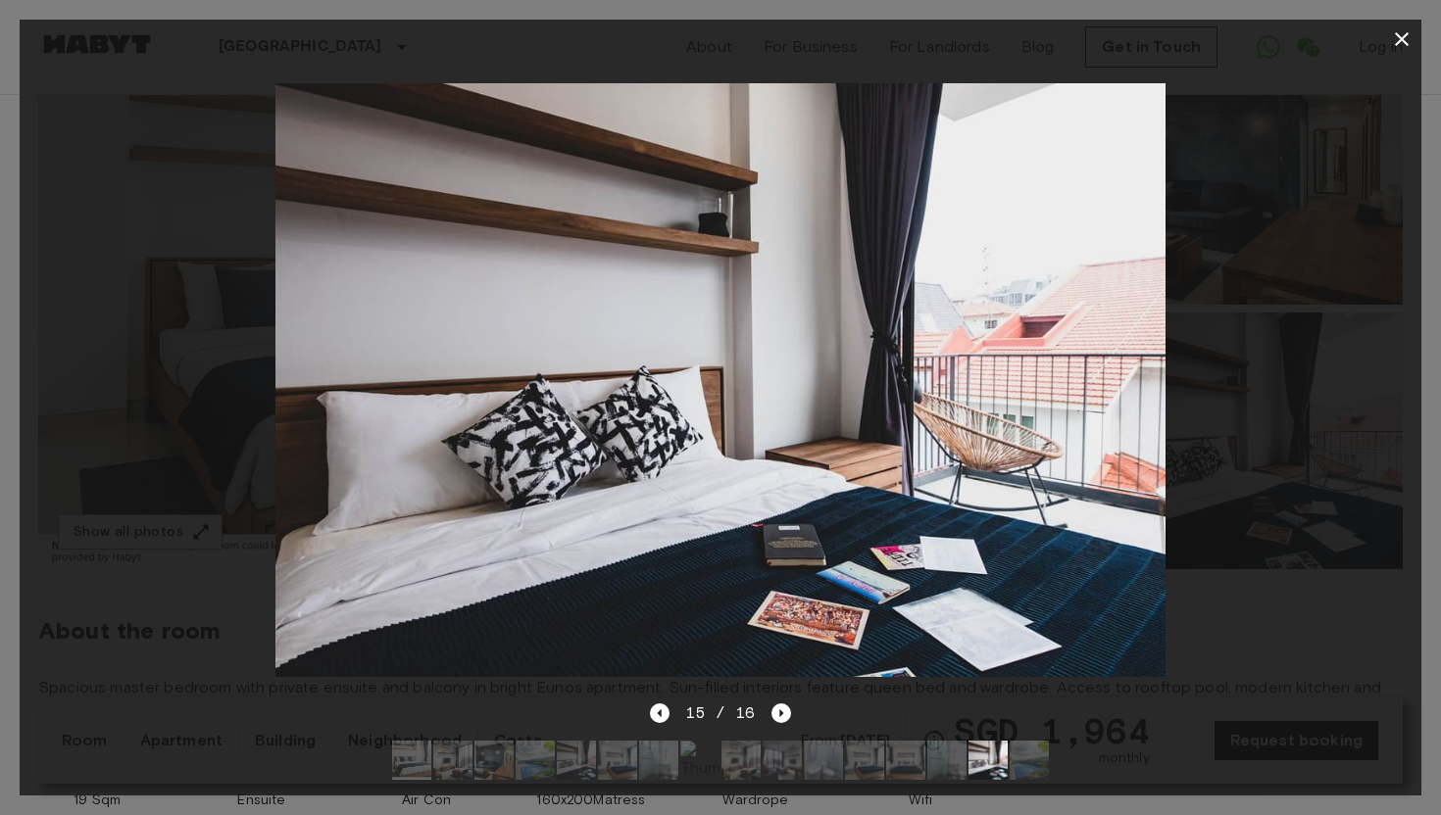
click at [1402, 29] on icon "button" at bounding box center [1402, 39] width 24 height 24
